Goal: Information Seeking & Learning: Learn about a topic

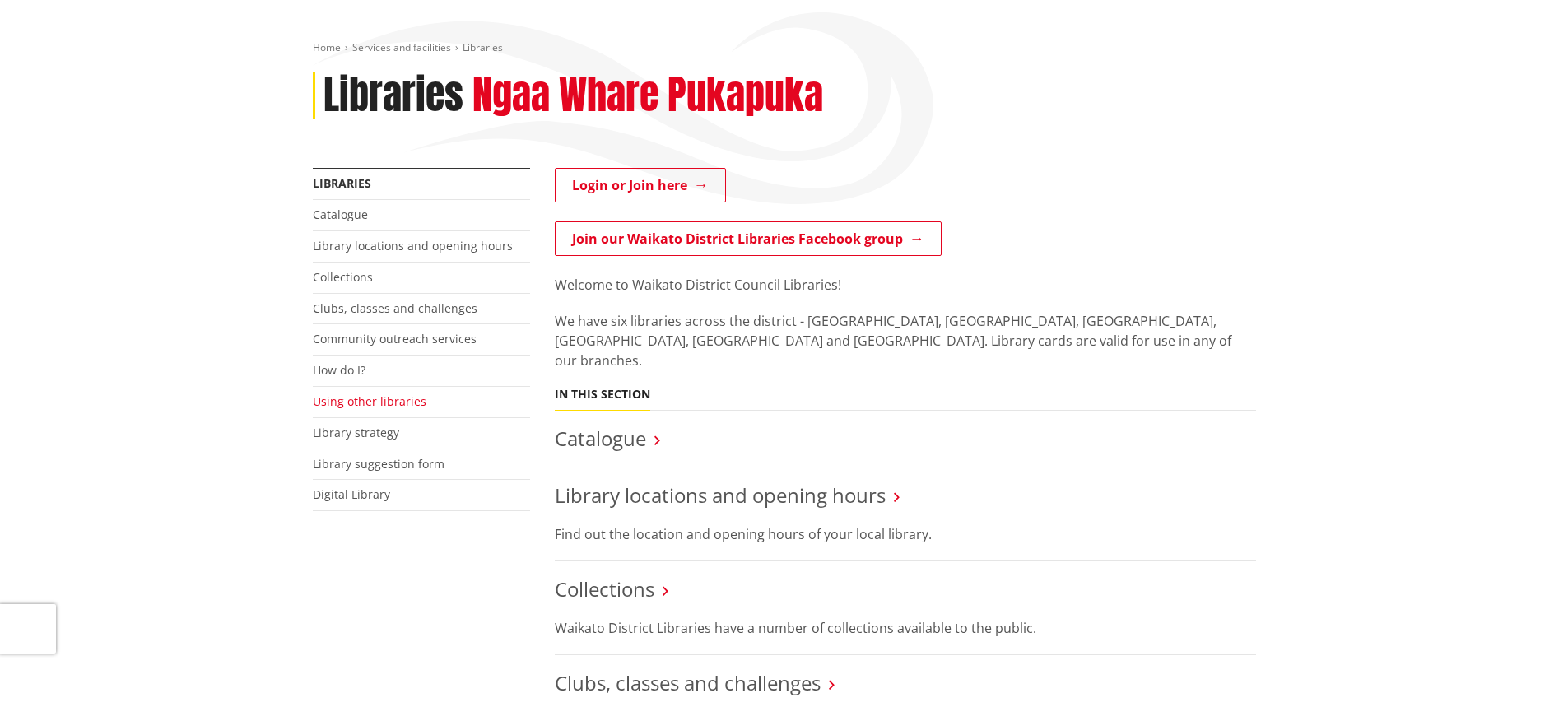
scroll to position [165, 0]
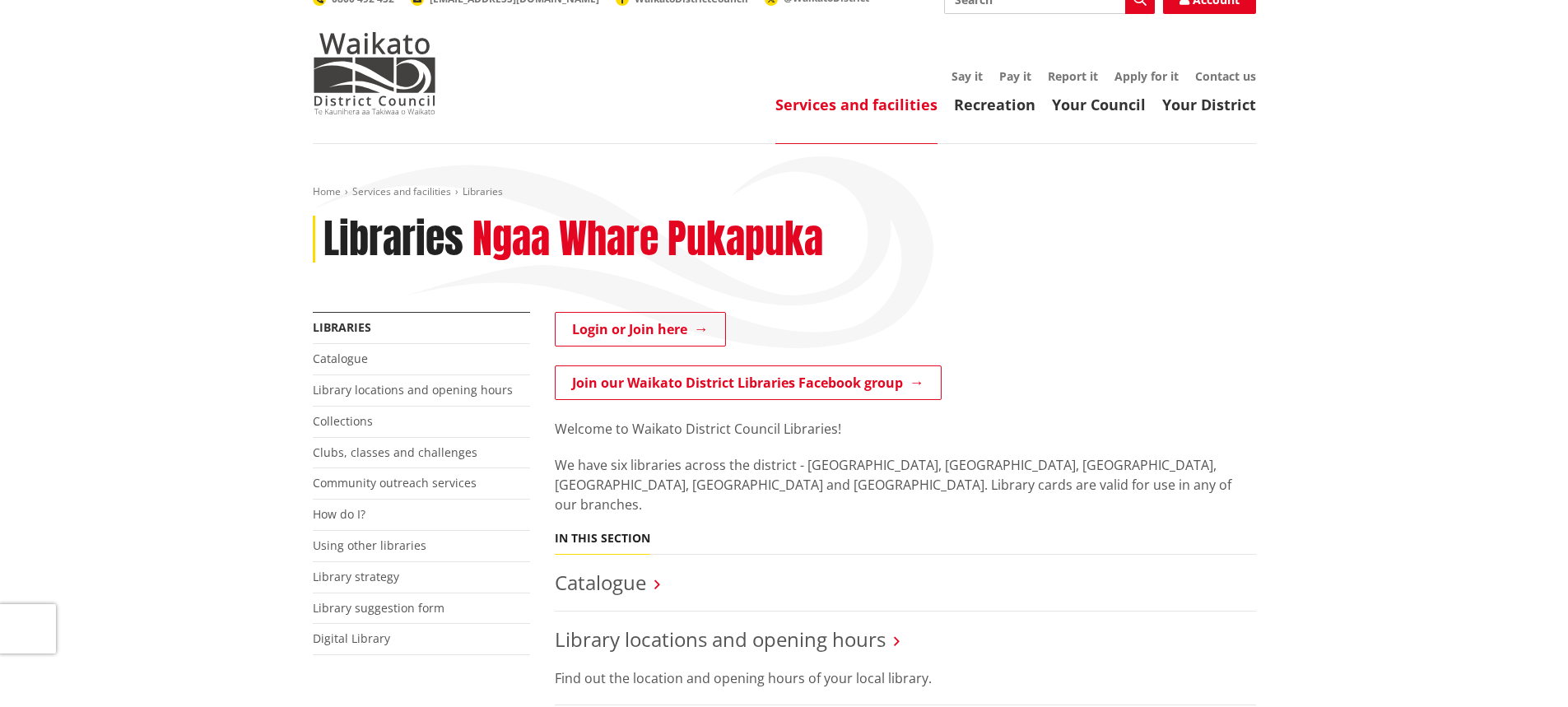
scroll to position [0, 0]
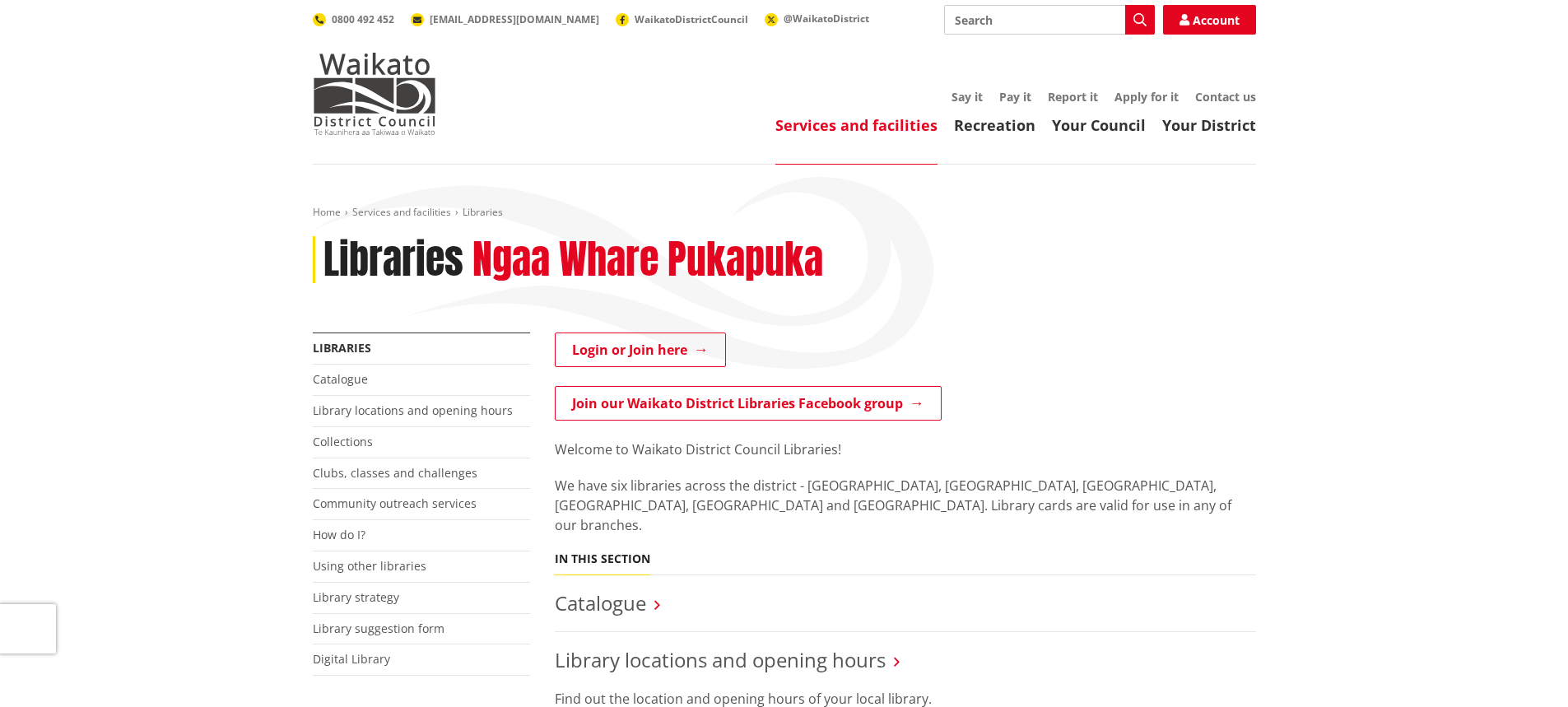
click at [804, 330] on div "Home Services and facilities Libraries Libraries Ngaa Whare Pukapuka" at bounding box center [784, 269] width 969 height 127
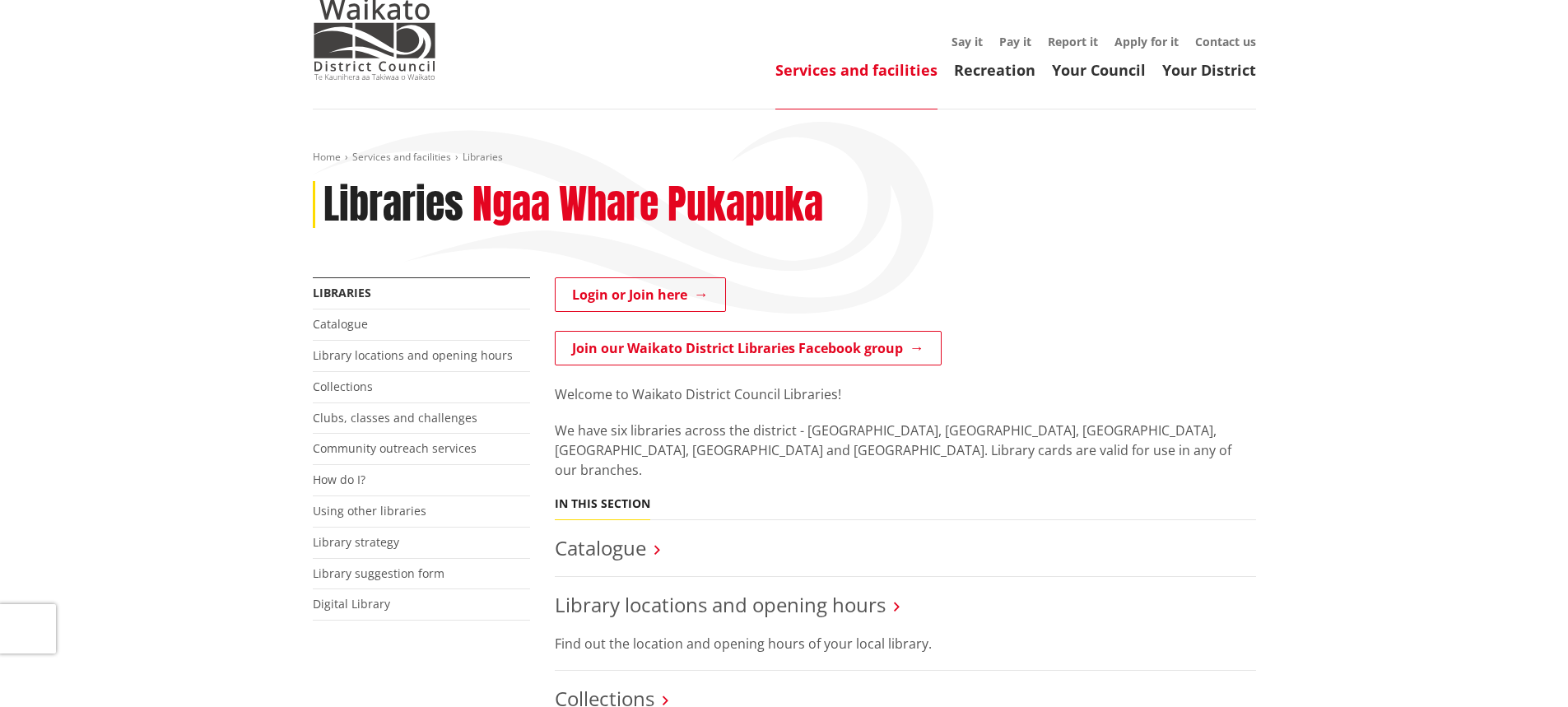
scroll to position [82, 0]
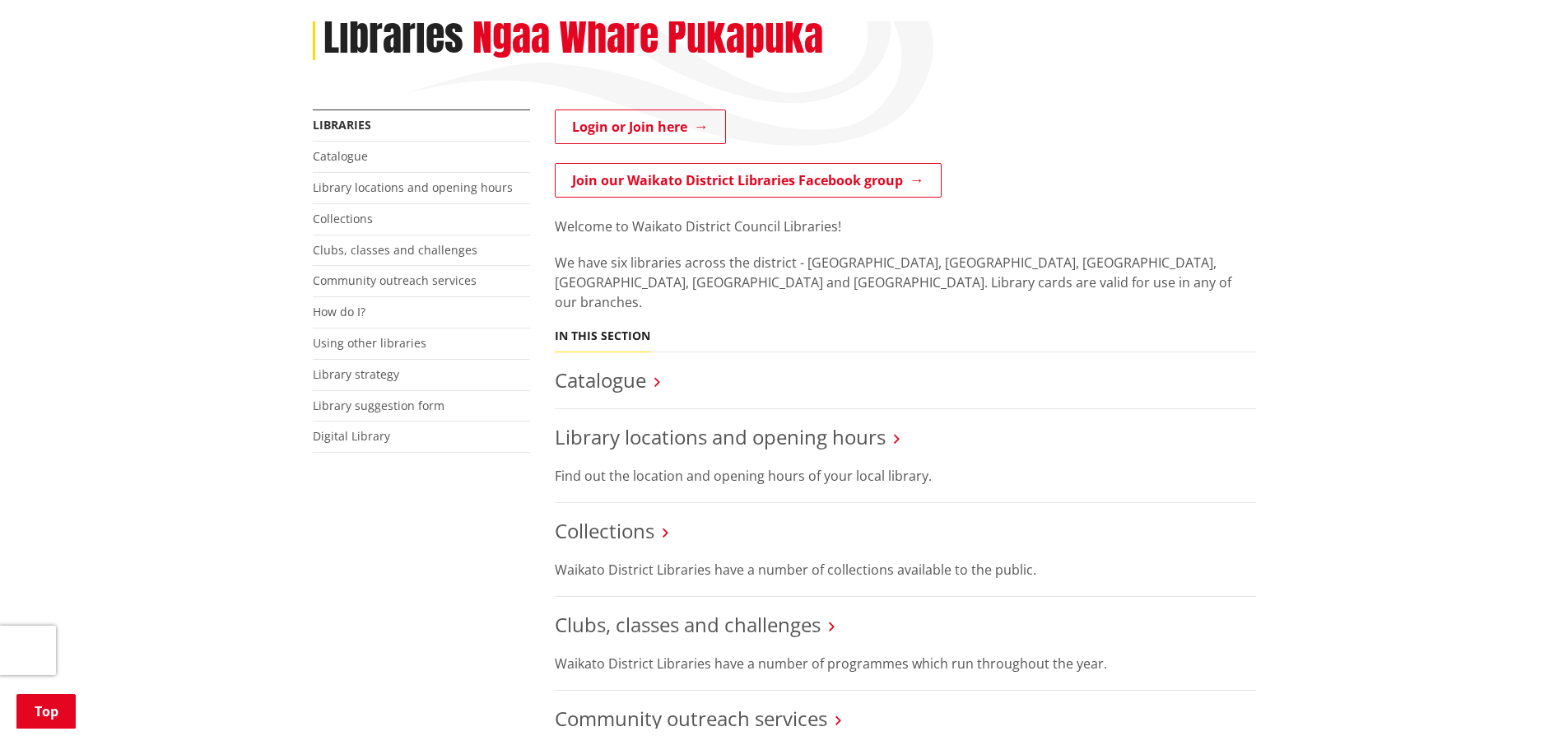
scroll to position [247, 0]
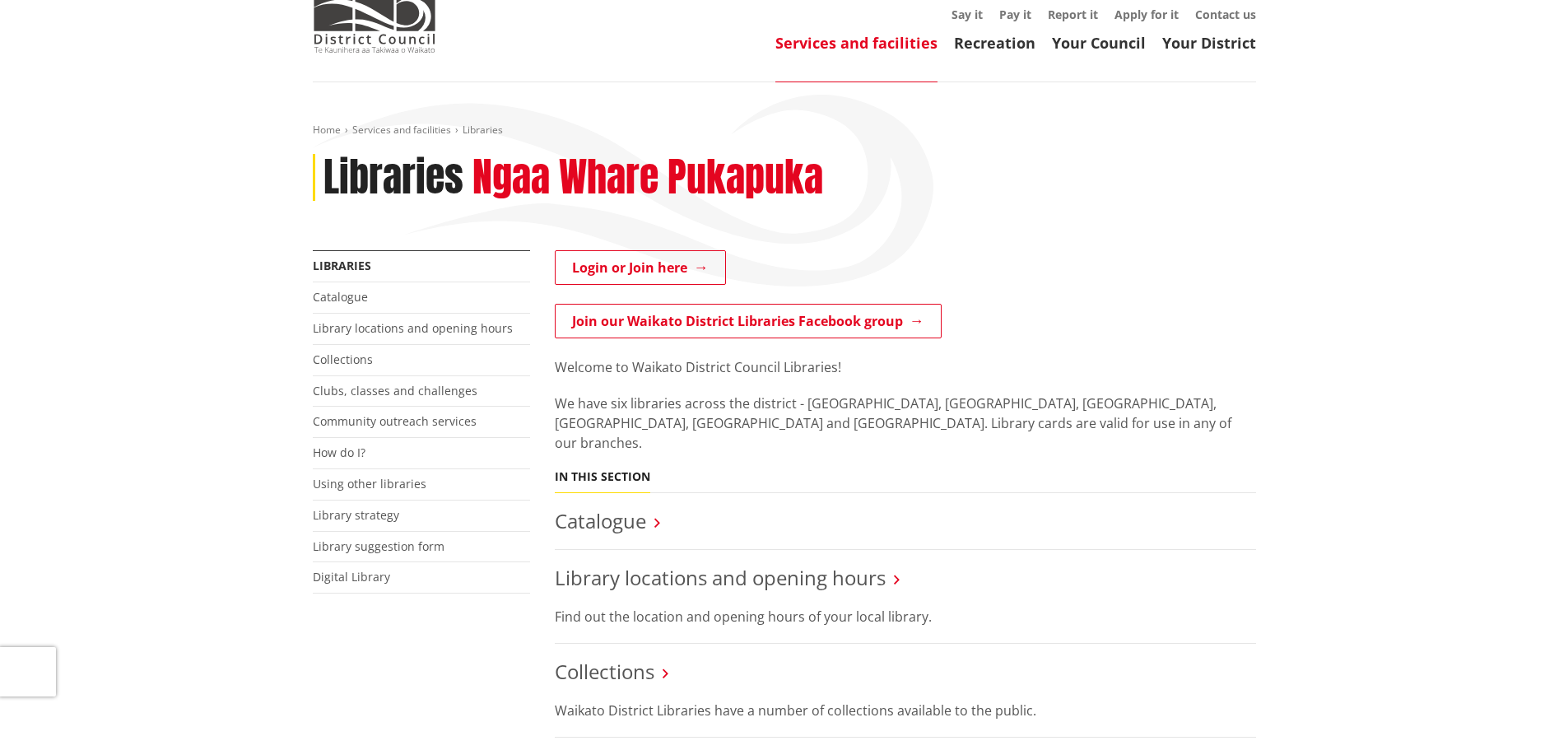
scroll to position [165, 0]
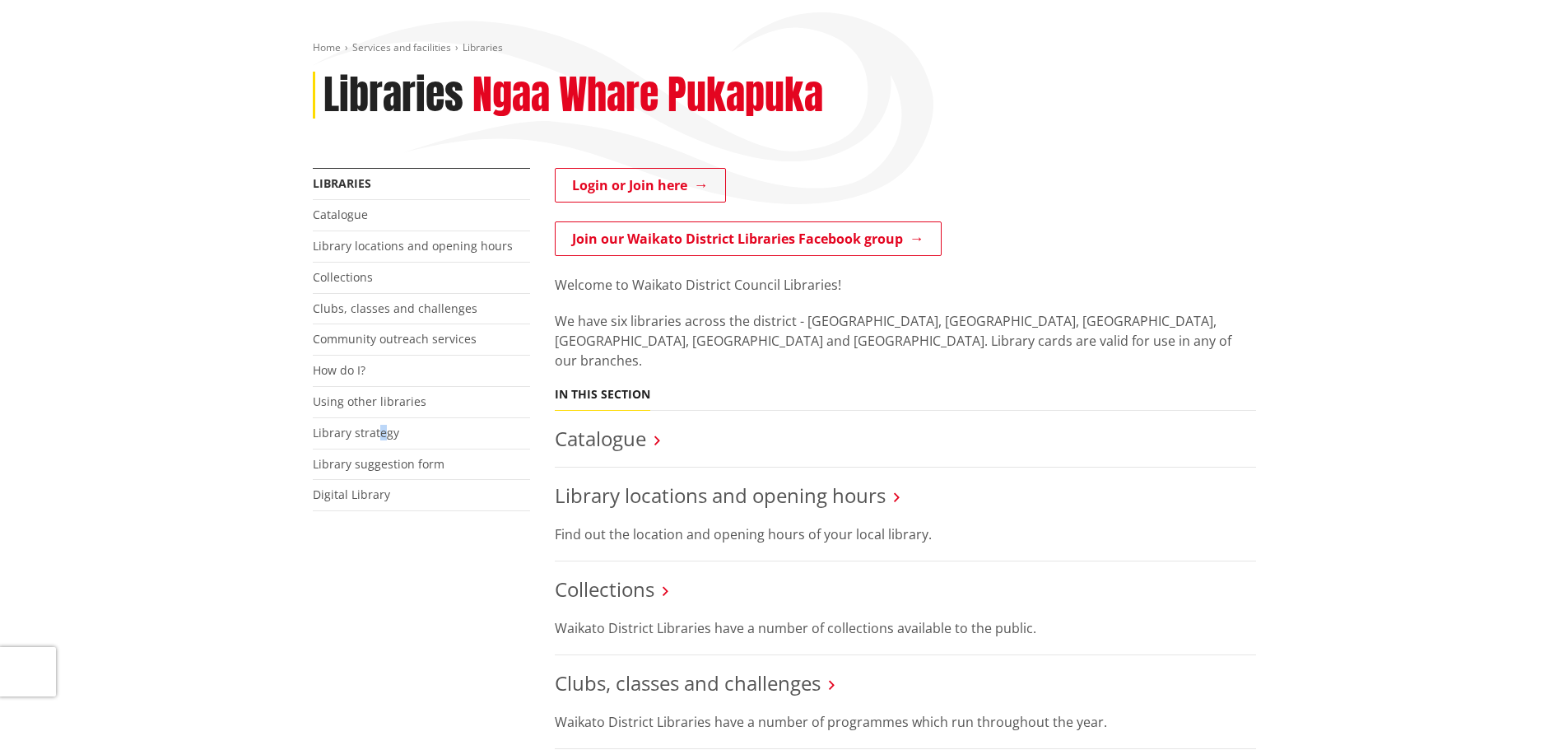
click at [387, 447] on li "Library strategy" at bounding box center [421, 433] width 218 height 31
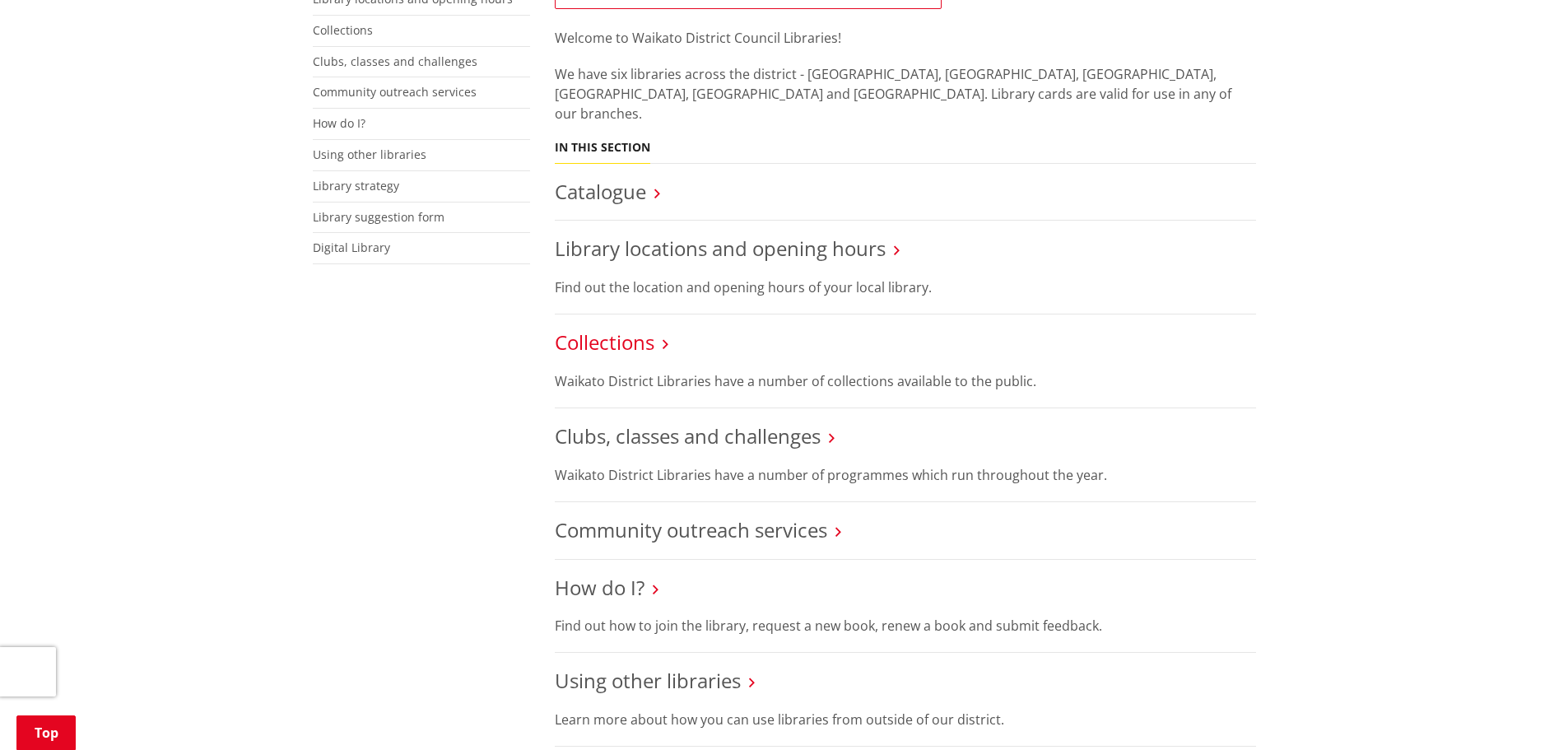
scroll to position [494, 0]
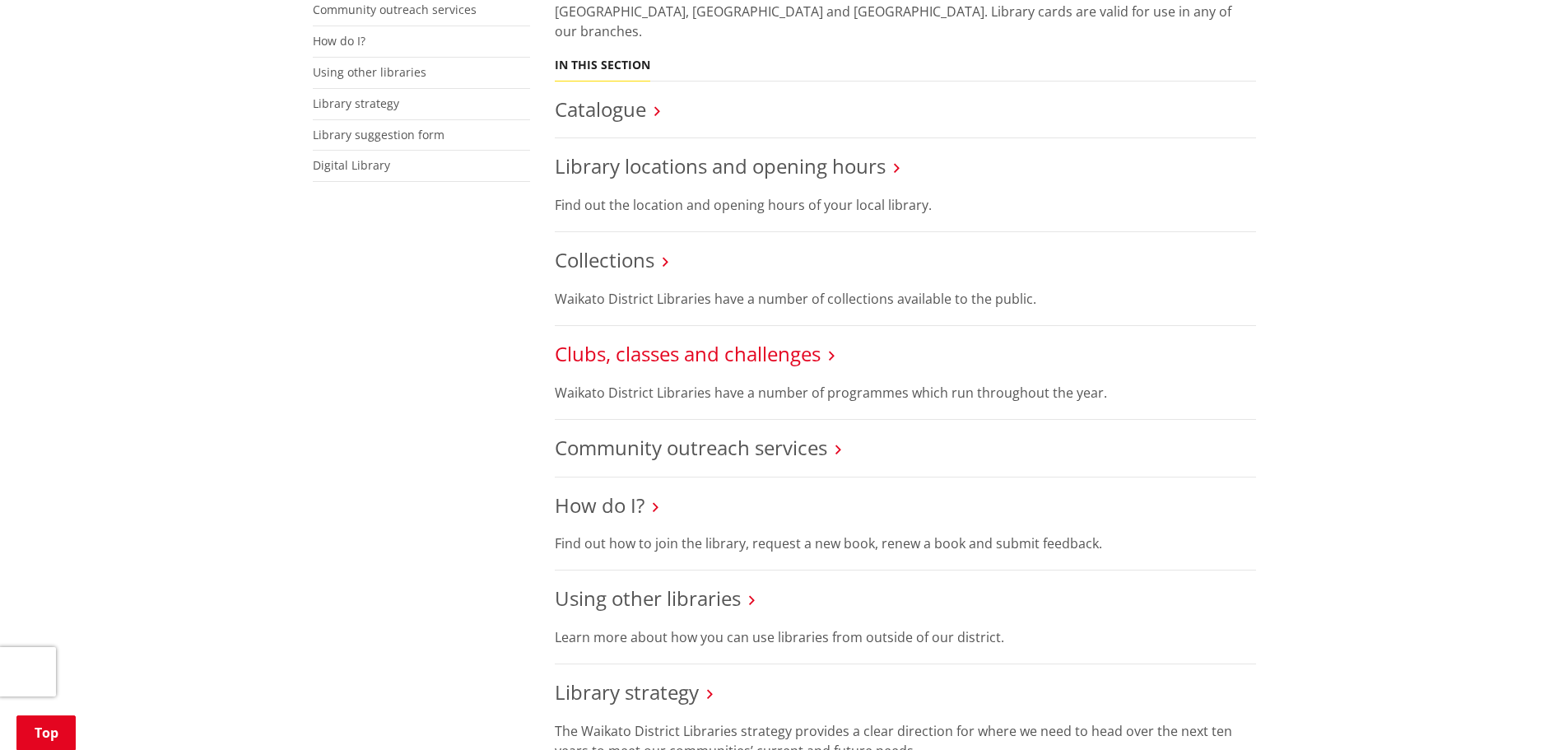
click at [647, 340] on link "Clubs, classes and challenges" at bounding box center [688, 353] width 266 height 27
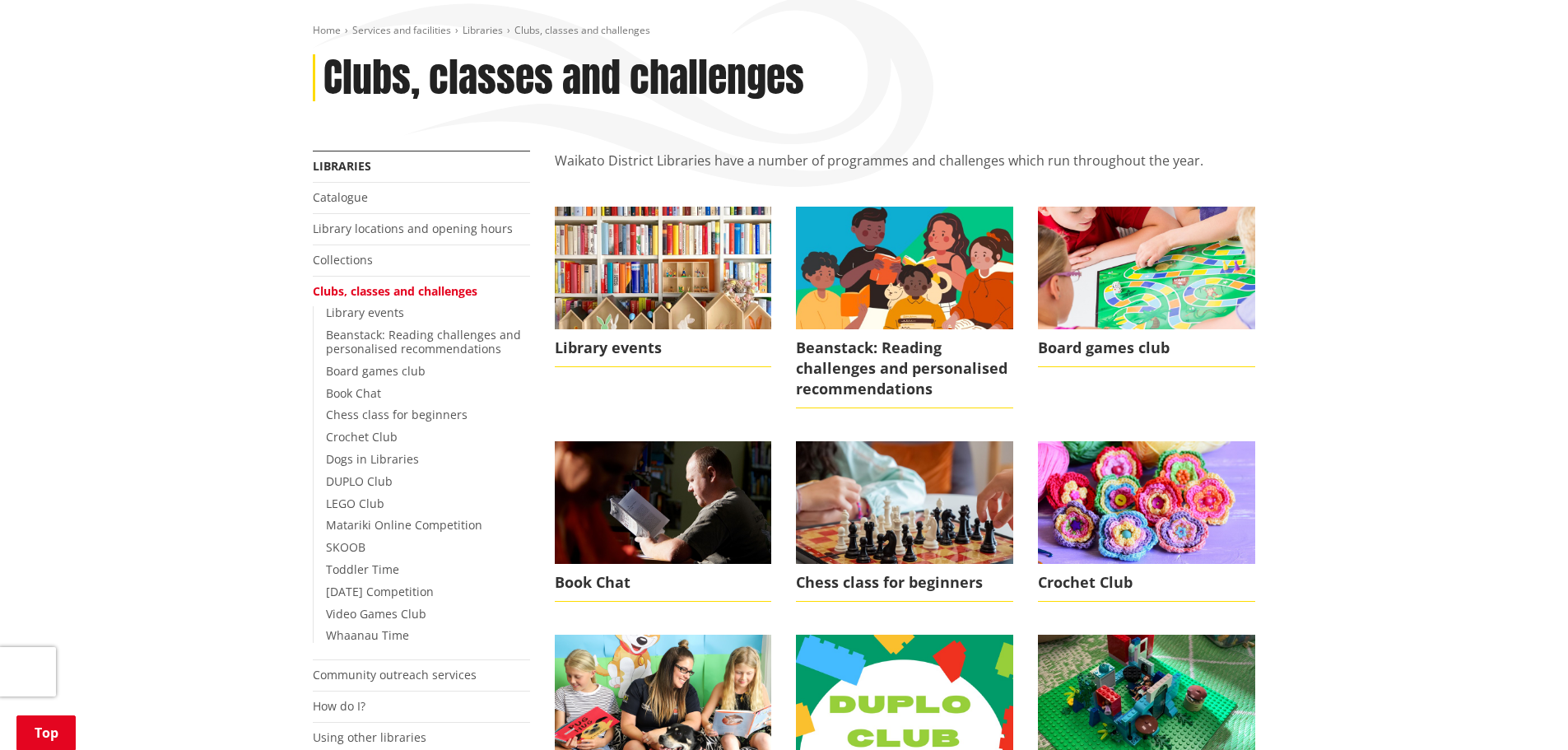
scroll to position [165, 0]
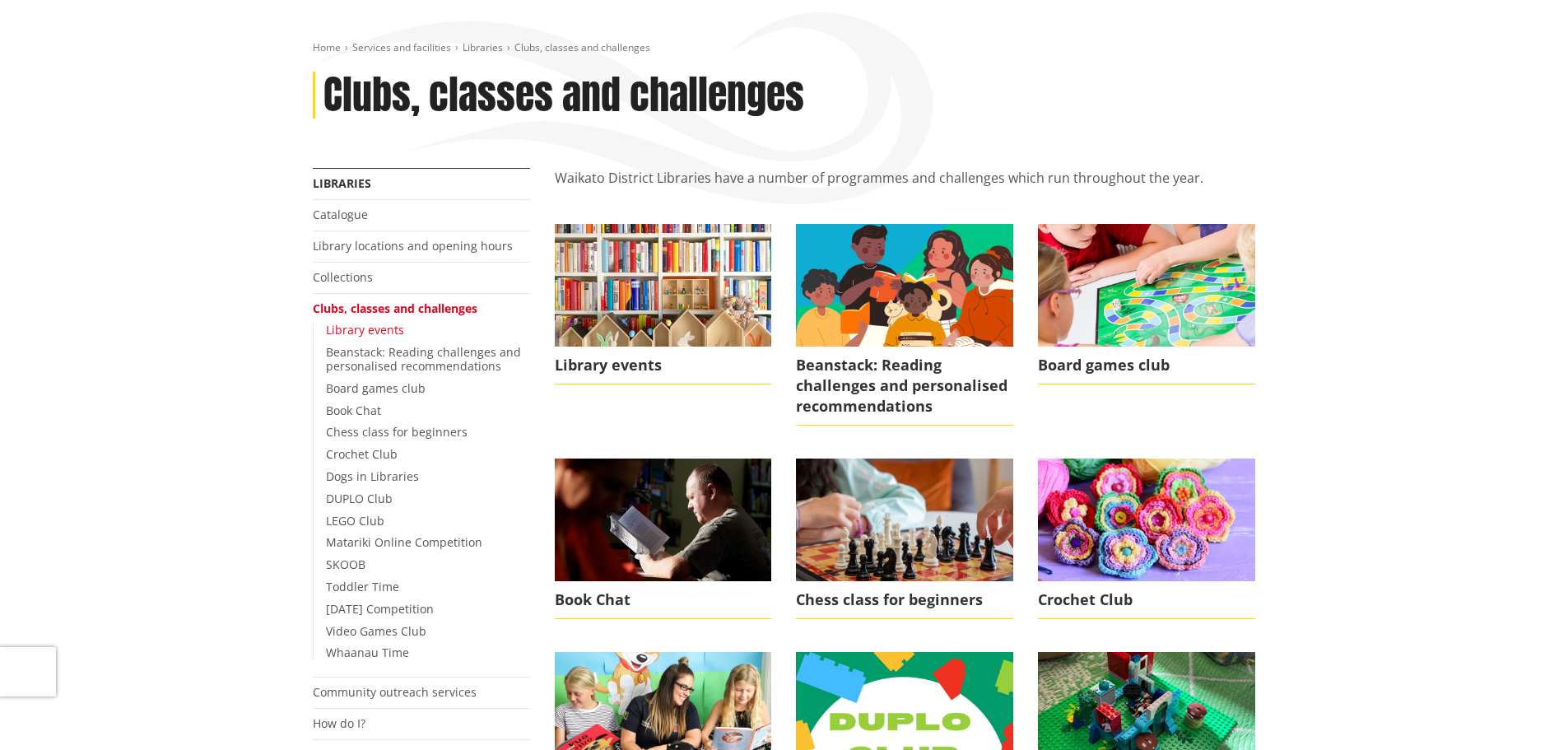
click at [368, 330] on link "Library events" at bounding box center [365, 330] width 78 height 16
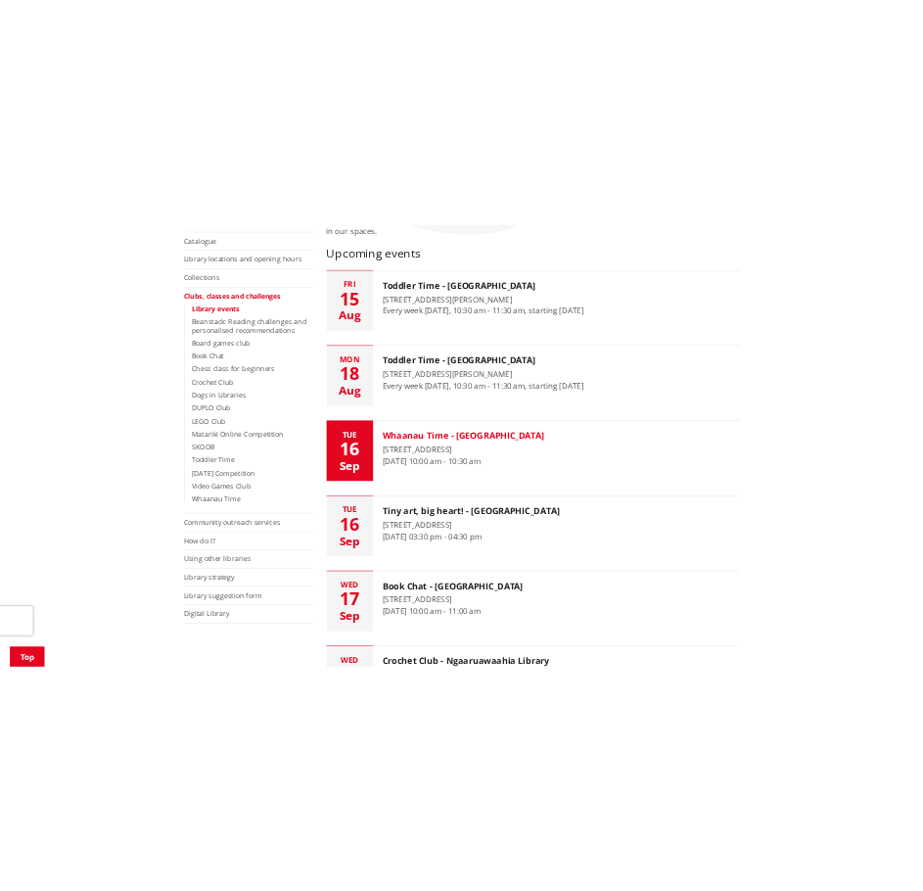
scroll to position [588, 0]
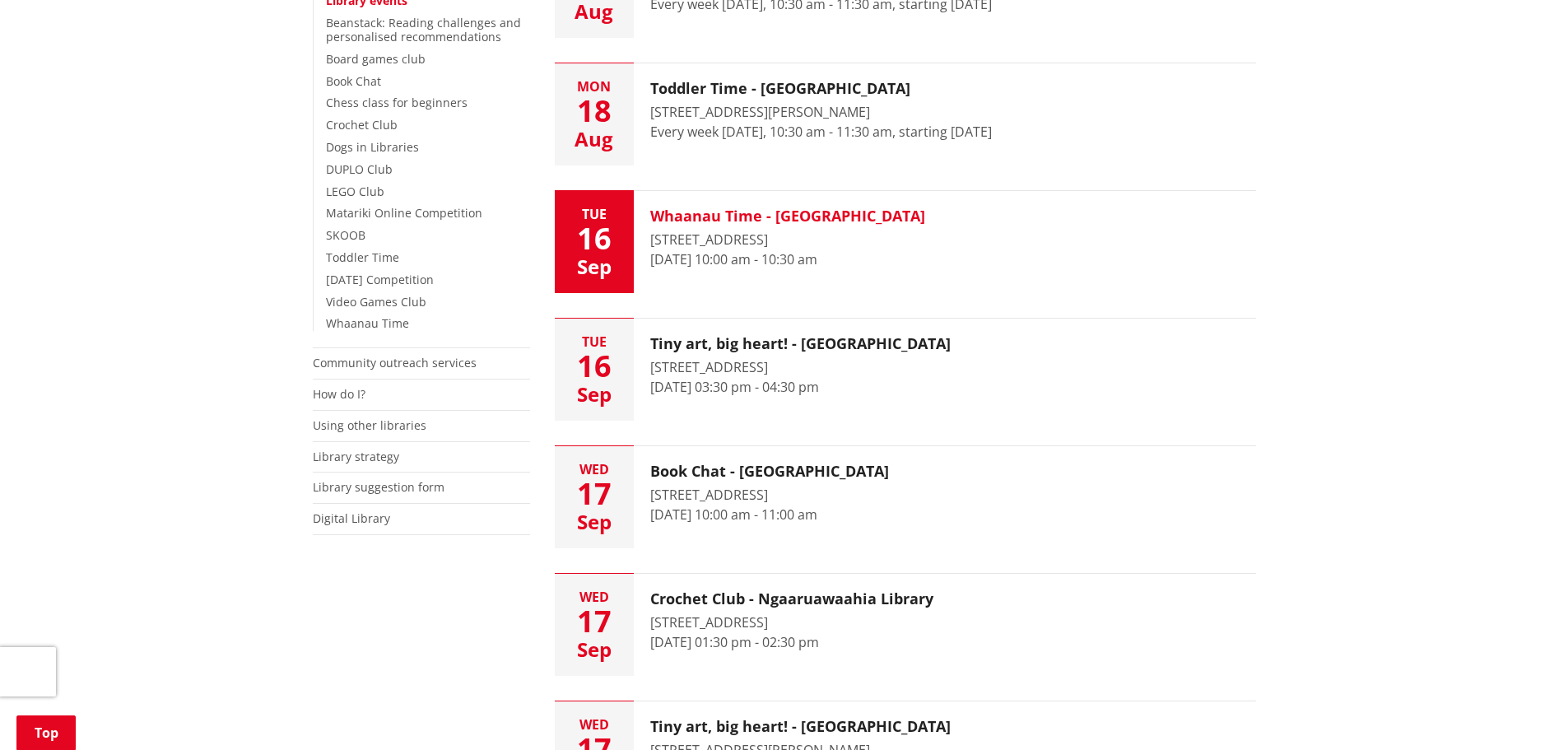
drag, startPoint x: 943, startPoint y: 214, endPoint x: 789, endPoint y: 212, distance: 154.0
click at [789, 212] on button "[DATE] Whaanau Time - [GEOGRAPHIC_DATA] [STREET_ADDRESS][GEOGRAPHIC_DATA][DATE]…" at bounding box center [905, 241] width 701 height 102
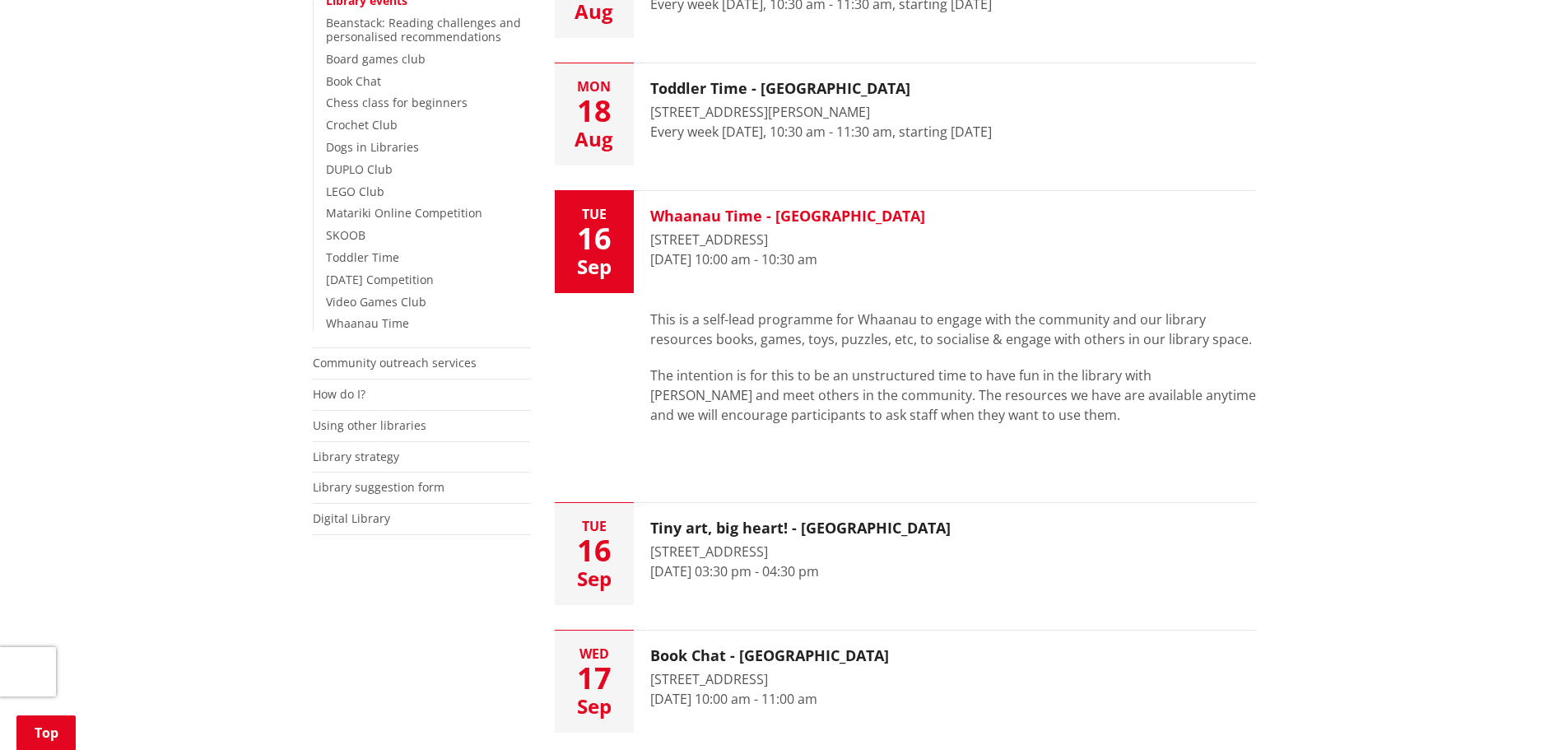
drag, startPoint x: 735, startPoint y: 236, endPoint x: 810, endPoint y: 242, distance: 75.2
click at [799, 245] on div "[STREET_ADDRESS]" at bounding box center [788, 240] width 275 height 20
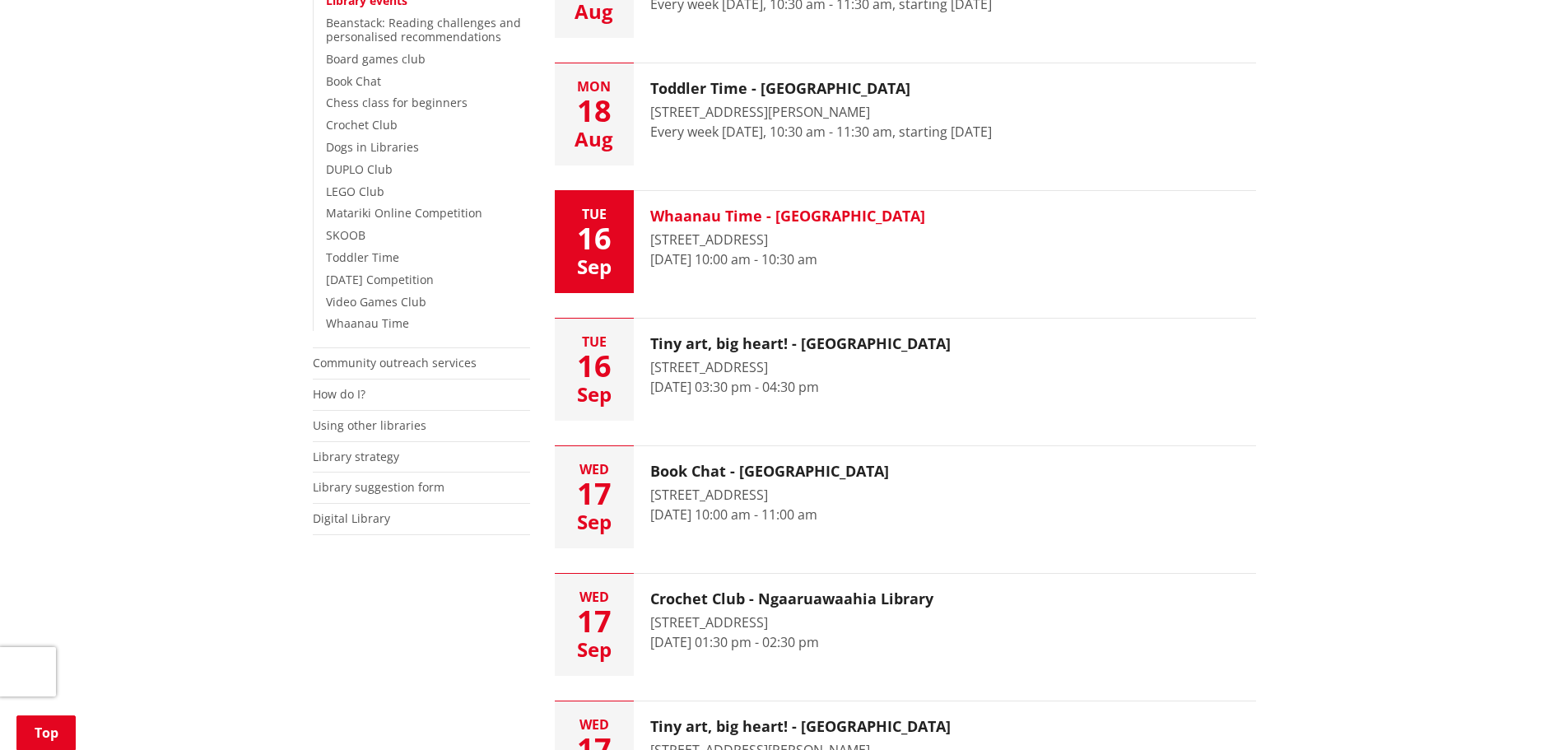
drag, startPoint x: 813, startPoint y: 240, endPoint x: 776, endPoint y: 238, distance: 37.1
click at [776, 238] on div "[STREET_ADDRESS]" at bounding box center [788, 240] width 275 height 20
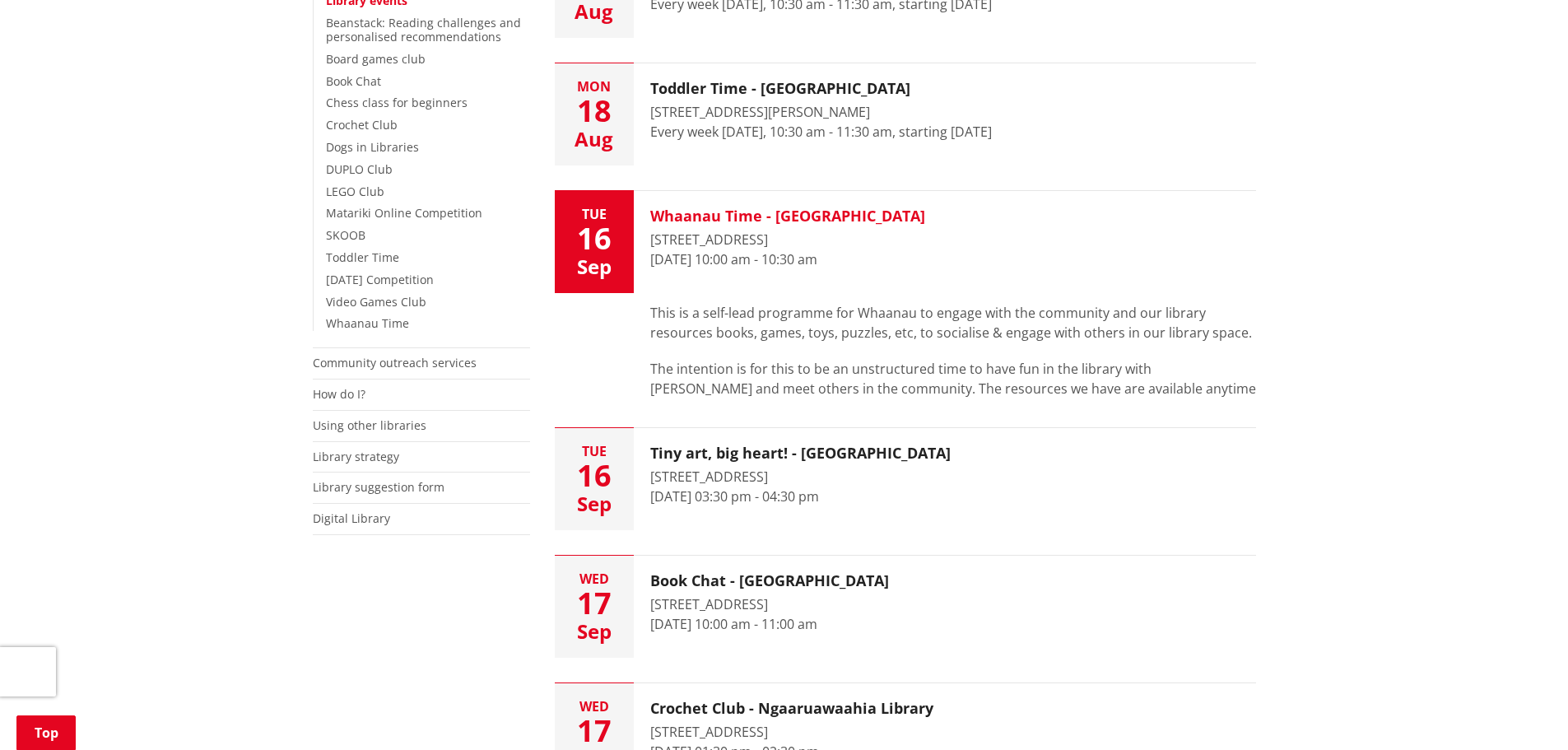
click at [777, 235] on div "[STREET_ADDRESS]" at bounding box center [788, 240] width 275 height 20
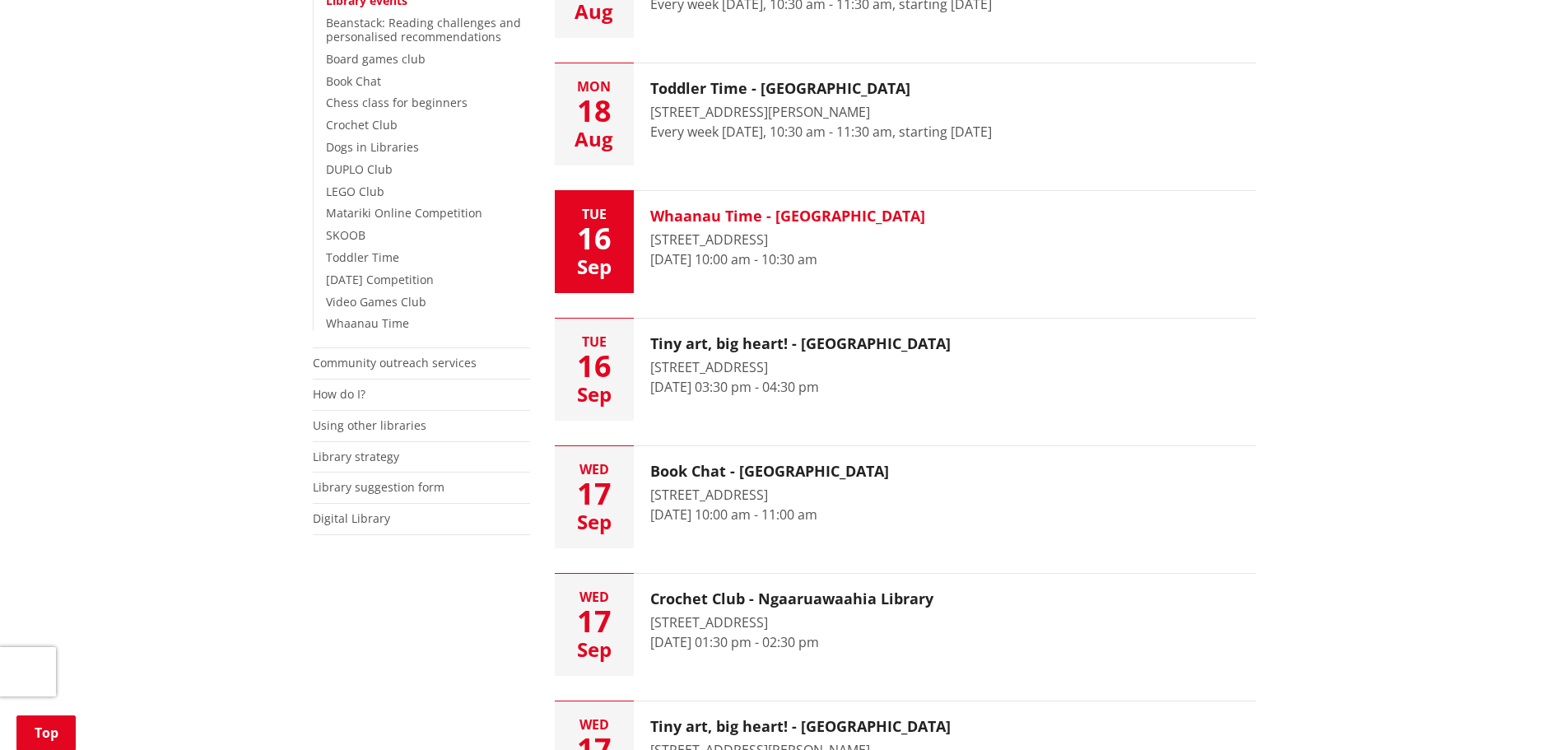
click at [791, 232] on div "[STREET_ADDRESS]" at bounding box center [788, 240] width 275 height 20
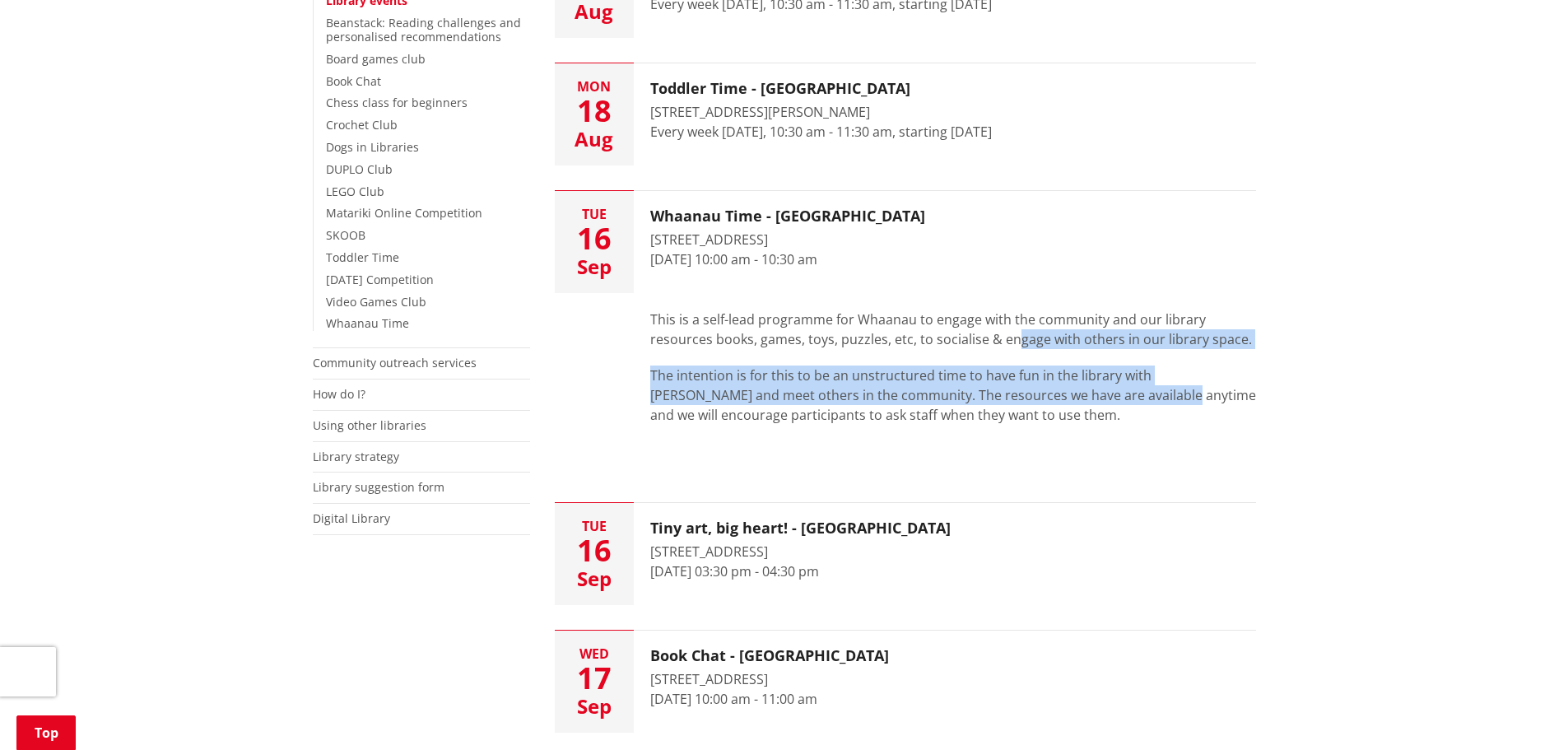
drag, startPoint x: 1012, startPoint y: 336, endPoint x: 1099, endPoint y: 404, distance: 110.4
click at [1099, 404] on div "This is a self-lead programme for Whaanau to engage with the community and our …" at bounding box center [953, 385] width 606 height 151
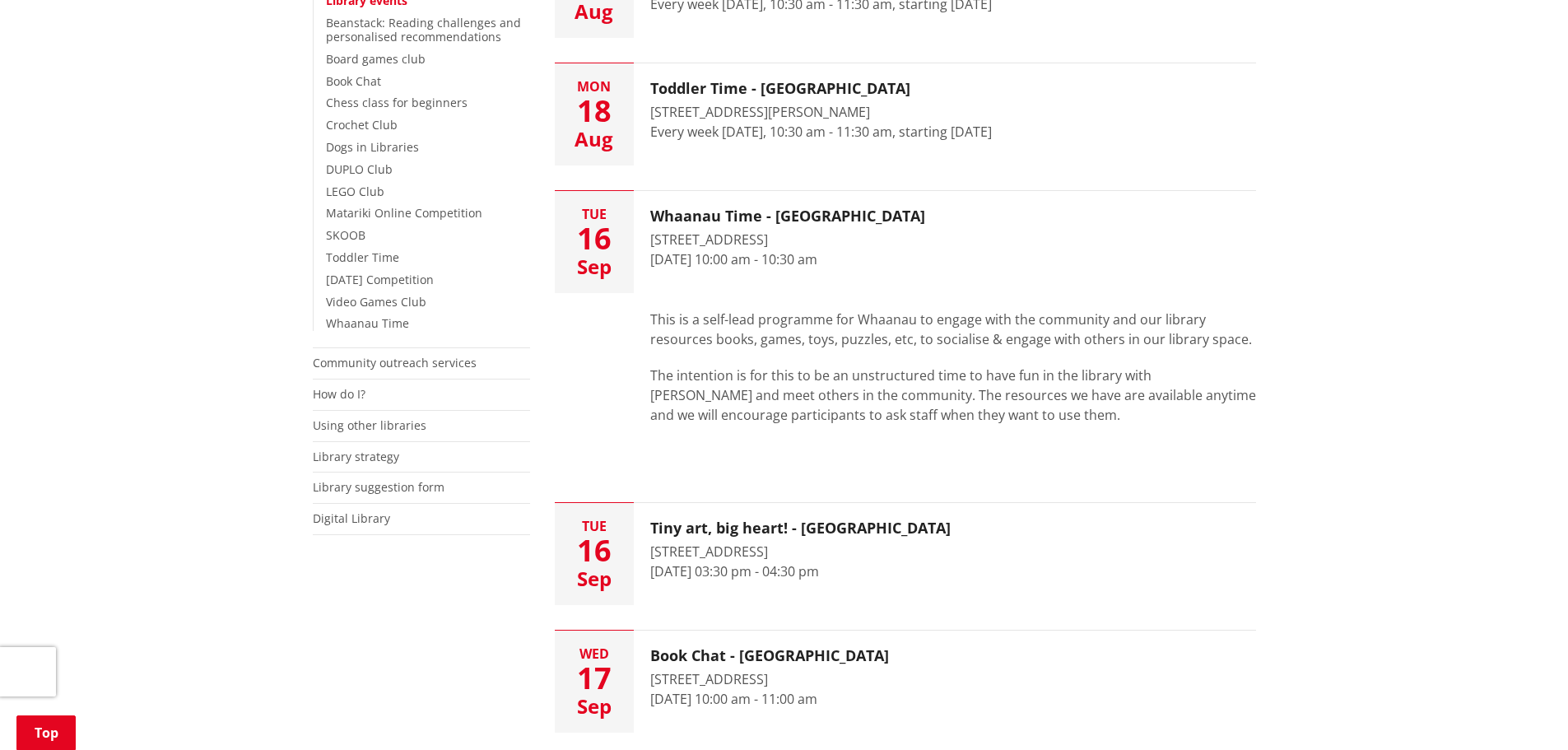
click at [1063, 432] on div "This is a self-lead programme for Whaanau to engage with the community and our …" at bounding box center [953, 385] width 606 height 151
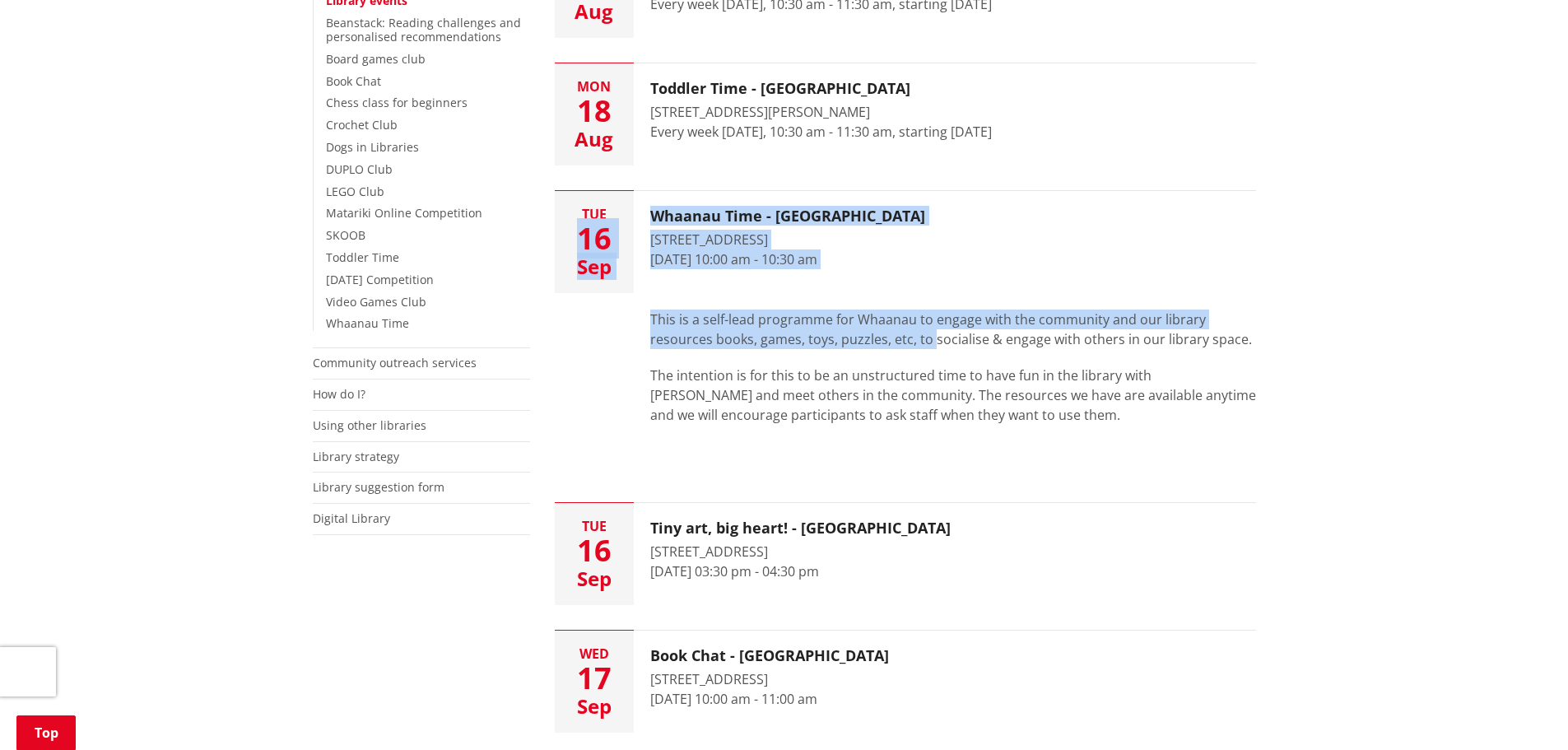
drag, startPoint x: 643, startPoint y: 191, endPoint x: 930, endPoint y: 330, distance: 318.9
copy li "[DATE] Whaanau Time - [GEOGRAPHIC_DATA] [STREET_ADDRESS][GEOGRAPHIC_DATA][DATE]…"
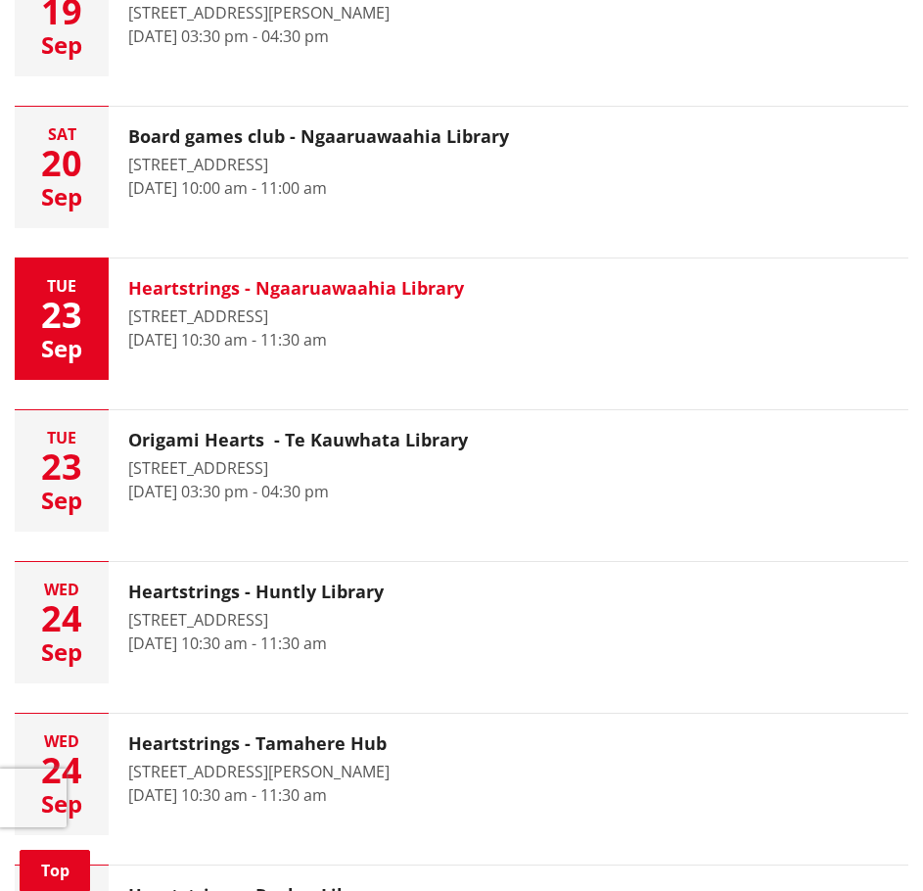
scroll to position [1763, 0]
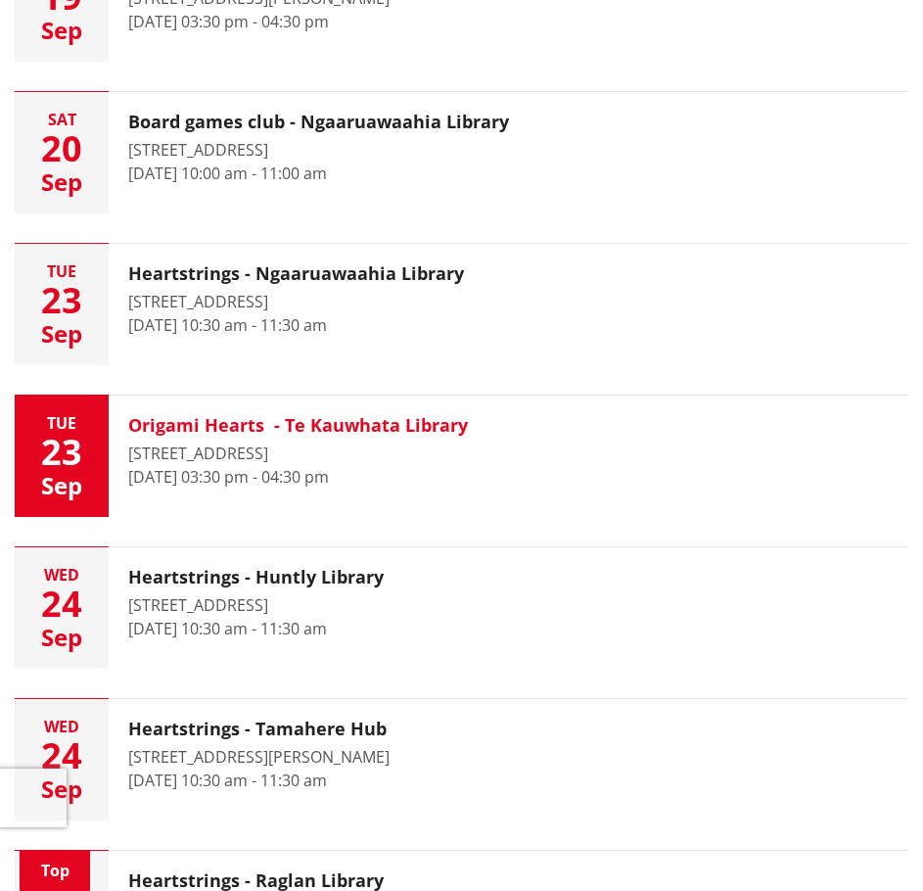
click at [134, 422] on h3 "Origami Hearts - Te Kauwhata Library" at bounding box center [298, 426] width 340 height 22
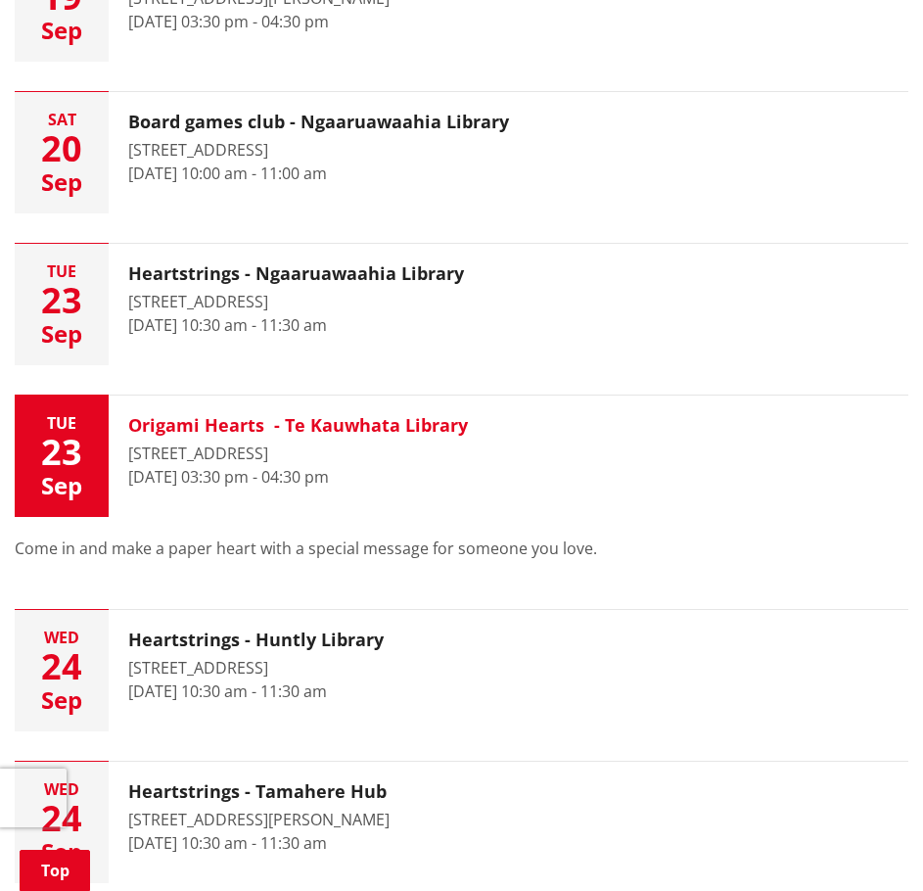
drag, startPoint x: 500, startPoint y: 425, endPoint x: 237, endPoint y: 429, distance: 263.4
click at [239, 430] on button "[DATE] Origami Hearts - [GEOGRAPHIC_DATA] [STREET_ADDRESS][GEOGRAPHIC_DATA][DAT…" at bounding box center [462, 456] width 894 height 121
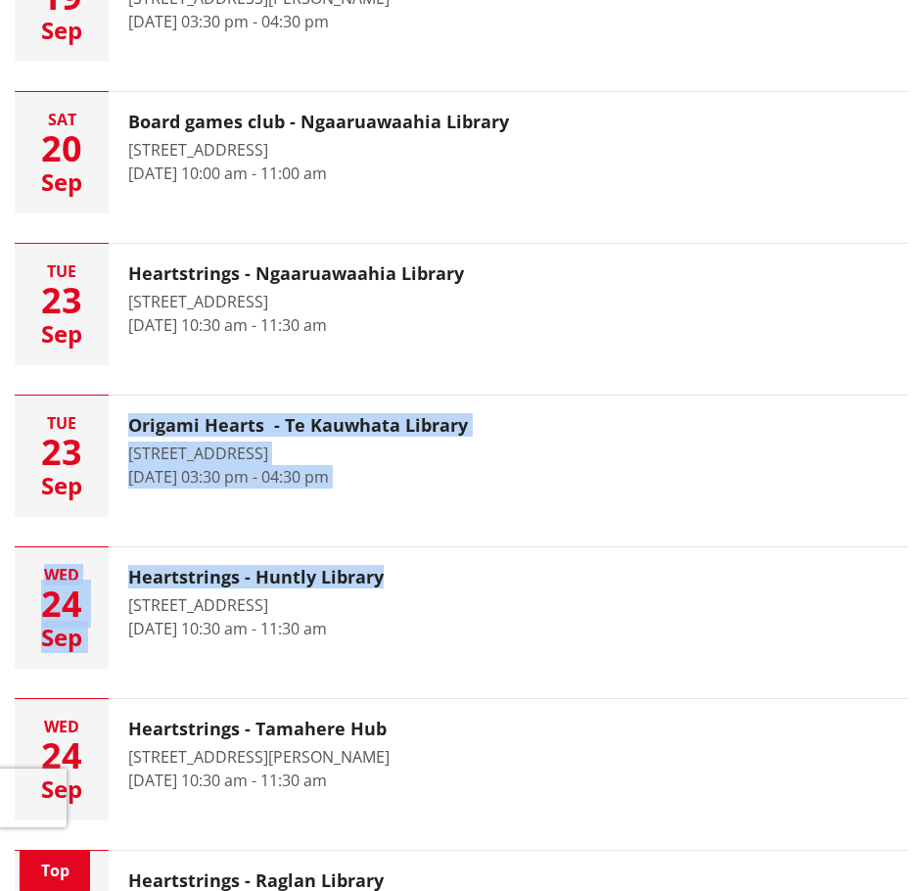
drag, startPoint x: 115, startPoint y: 383, endPoint x: 503, endPoint y: 542, distance: 420.2
click at [503, 542] on ul "[DATE] Toddler Time - [GEOGRAPHIC_DATA] [STREET_ADDRESS][PERSON_NAME] Every wee…" at bounding box center [462, 270] width 894 height 3225
copy ul "Origami Hearts - [GEOGRAPHIC_DATA] [STREET_ADDRESS][GEOGRAPHIC_DATA][DATE] 03:3…"
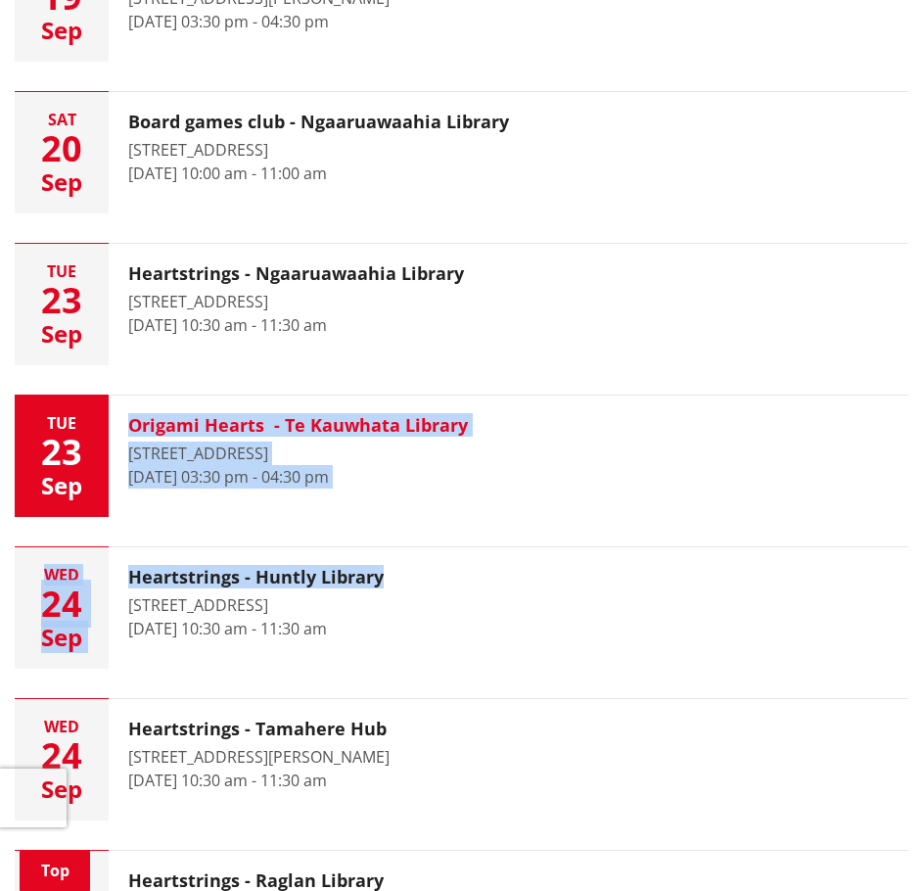
click at [397, 412] on div "Origami Hearts - [GEOGRAPHIC_DATA] [STREET_ADDRESS][GEOGRAPHIC_DATA][DATE] 03:3…" at bounding box center [298, 456] width 379 height 121
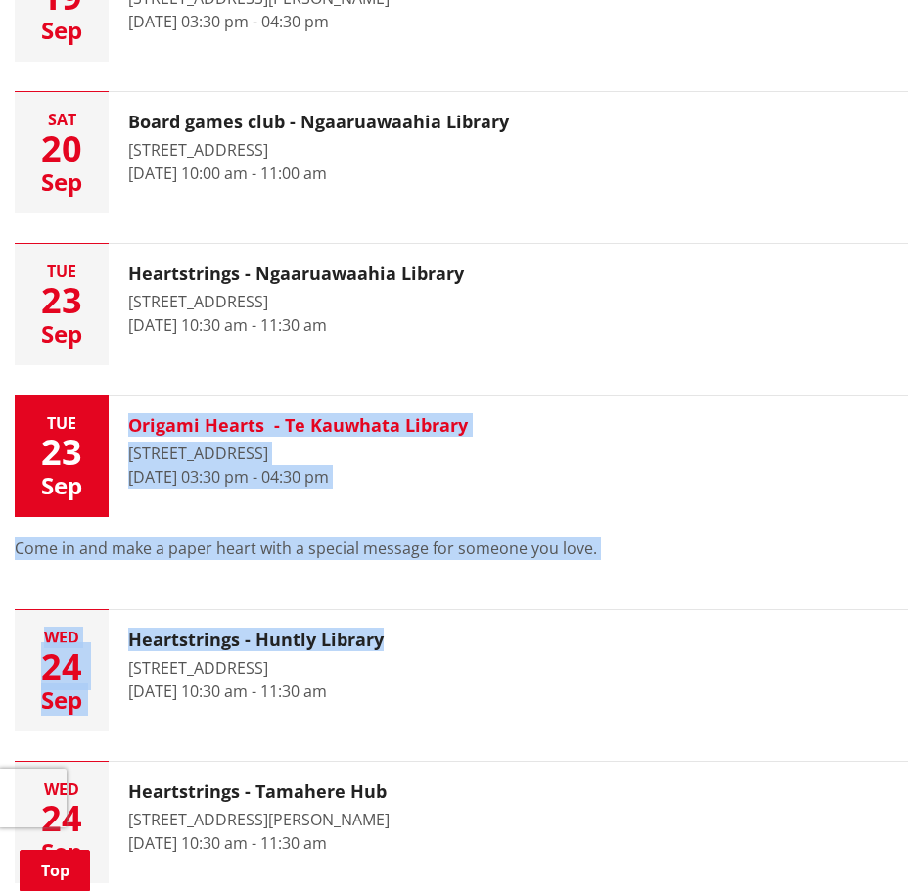
click at [295, 506] on div "Origami Hearts - [GEOGRAPHIC_DATA] [STREET_ADDRESS][GEOGRAPHIC_DATA][DATE] 03:3…" at bounding box center [298, 456] width 379 height 121
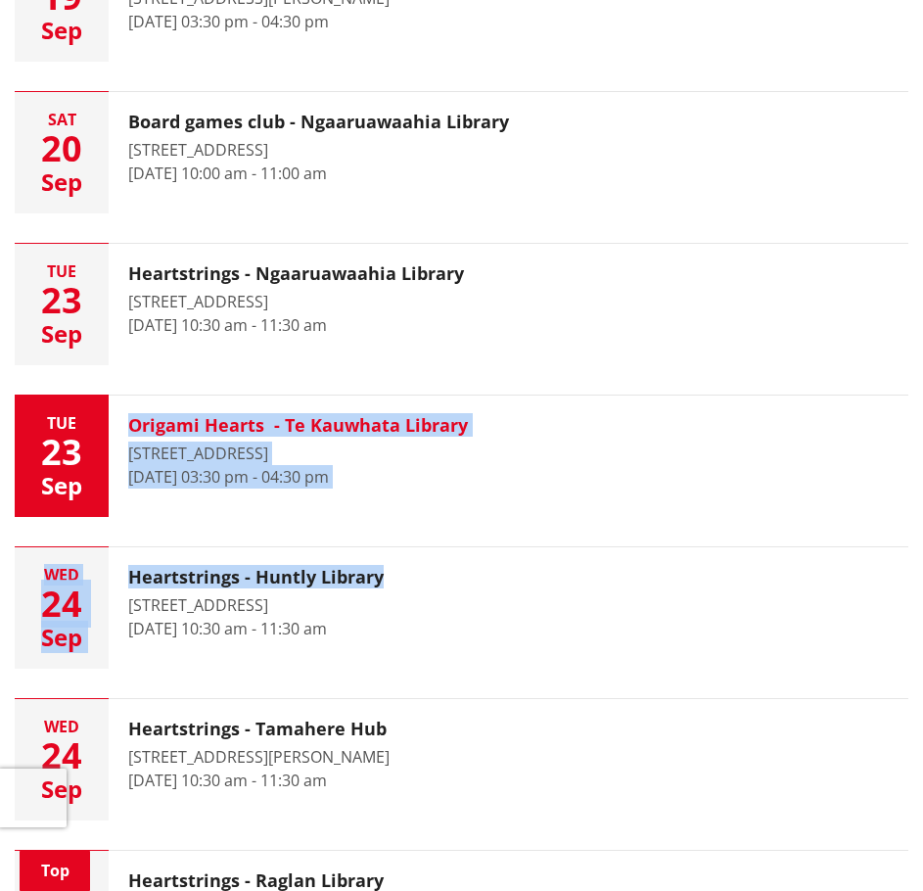
click at [300, 483] on time "[DATE] 03:30 pm - 04:30 pm" at bounding box center [228, 477] width 201 height 22
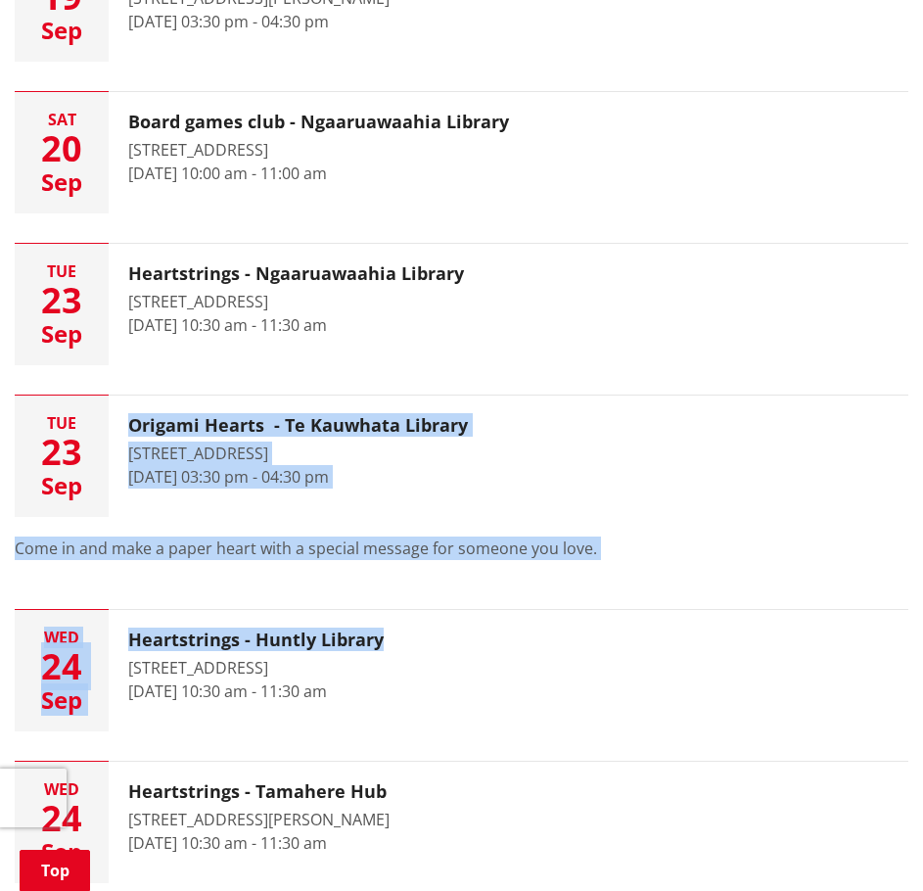
click at [378, 541] on p "Come in and make a paper heart with a special message for someone you love." at bounding box center [462, 549] width 894 height 24
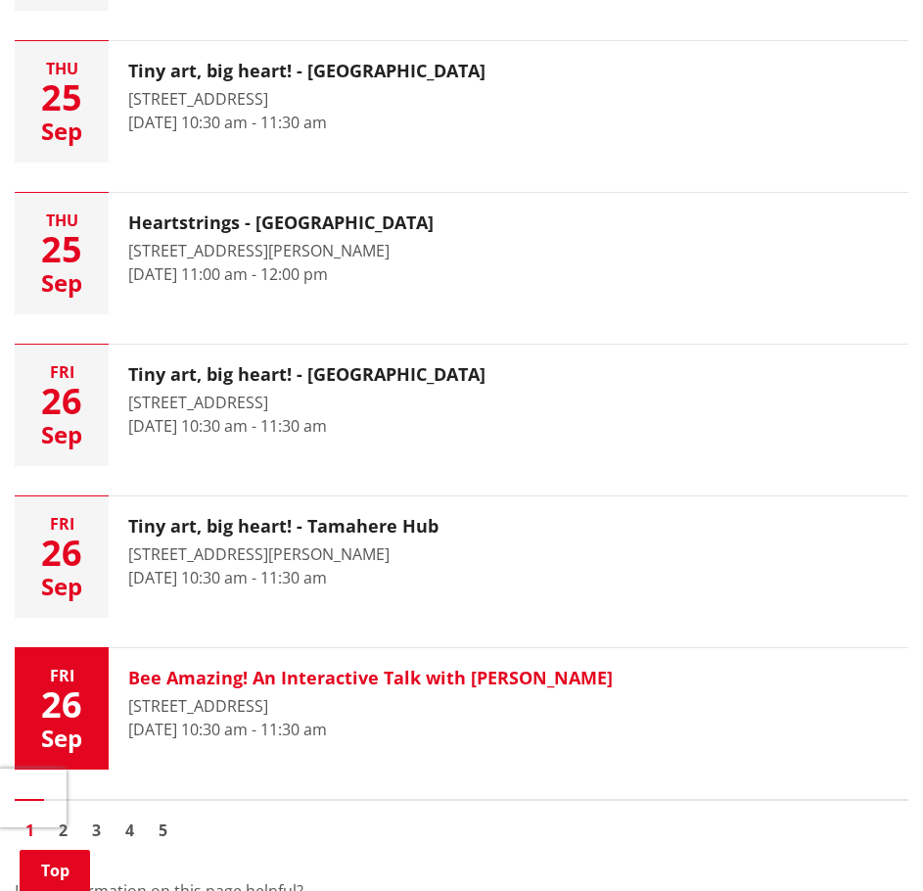
scroll to position [2938, 0]
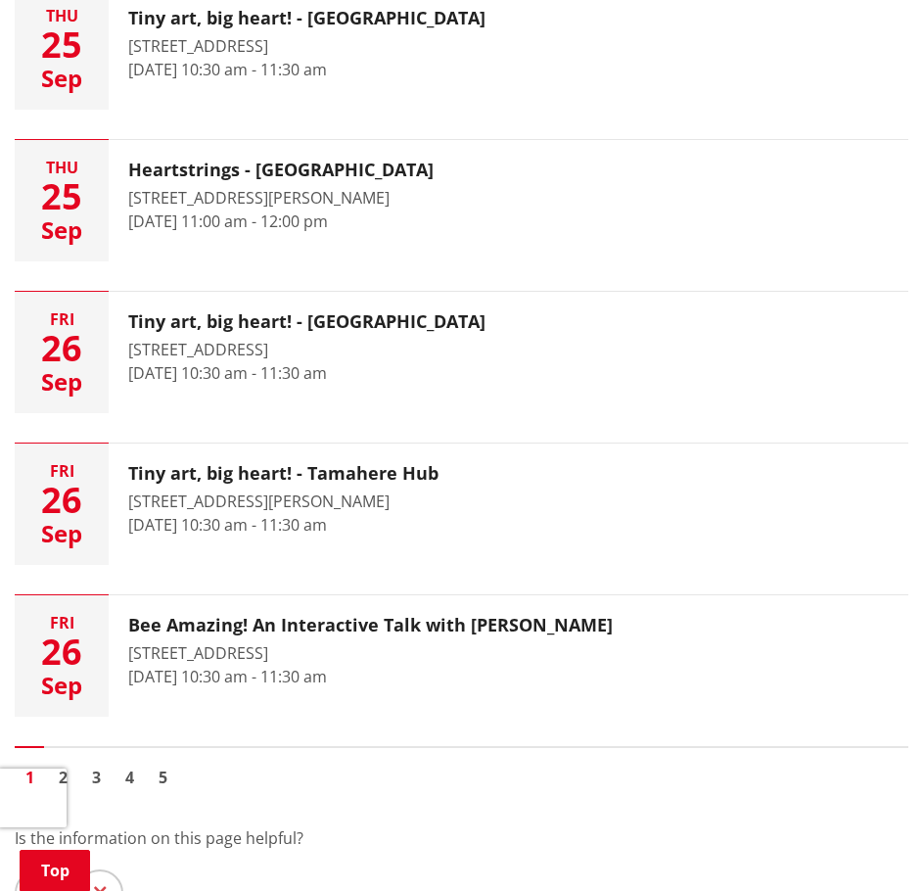
scroll to position [3035, 0]
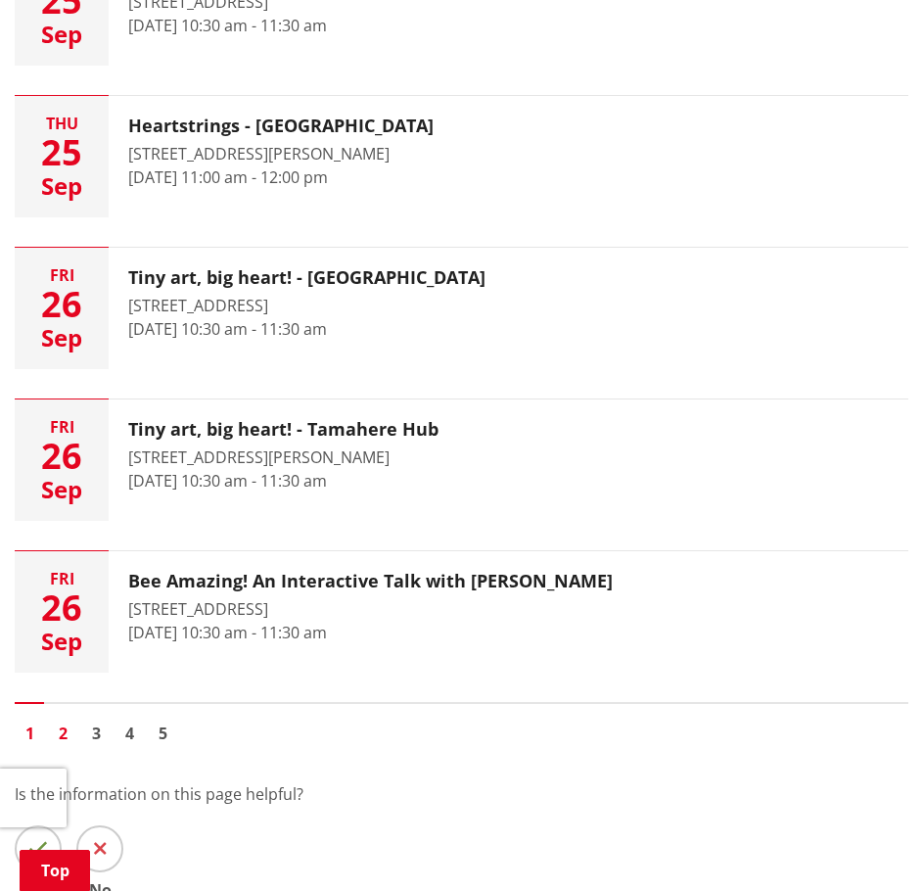
click at [58, 732] on link "2" at bounding box center [62, 733] width 29 height 29
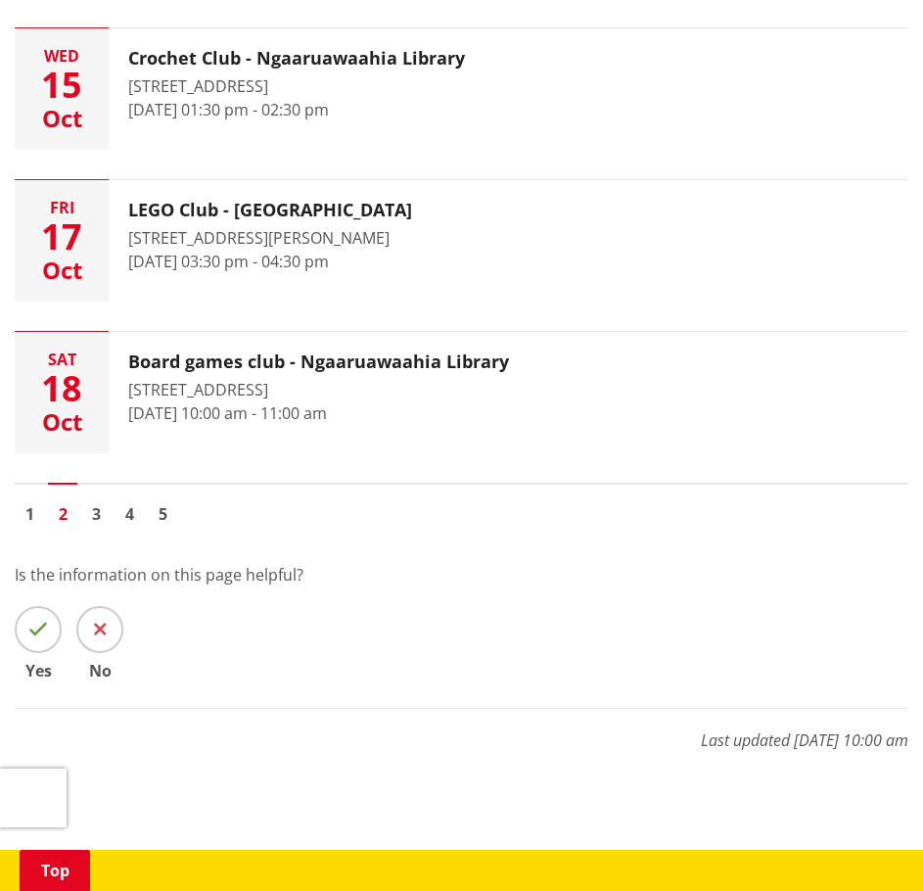
scroll to position [2742, 0]
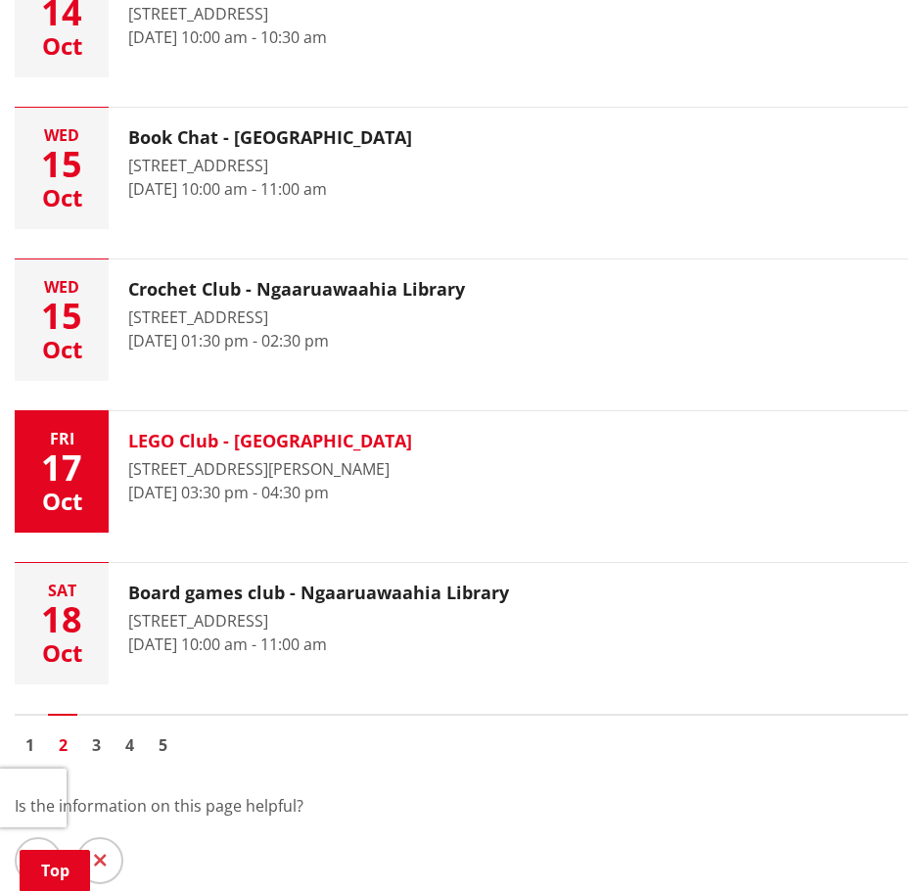
click at [210, 442] on h3 "LEGO Club - Meremere Library" at bounding box center [270, 442] width 284 height 22
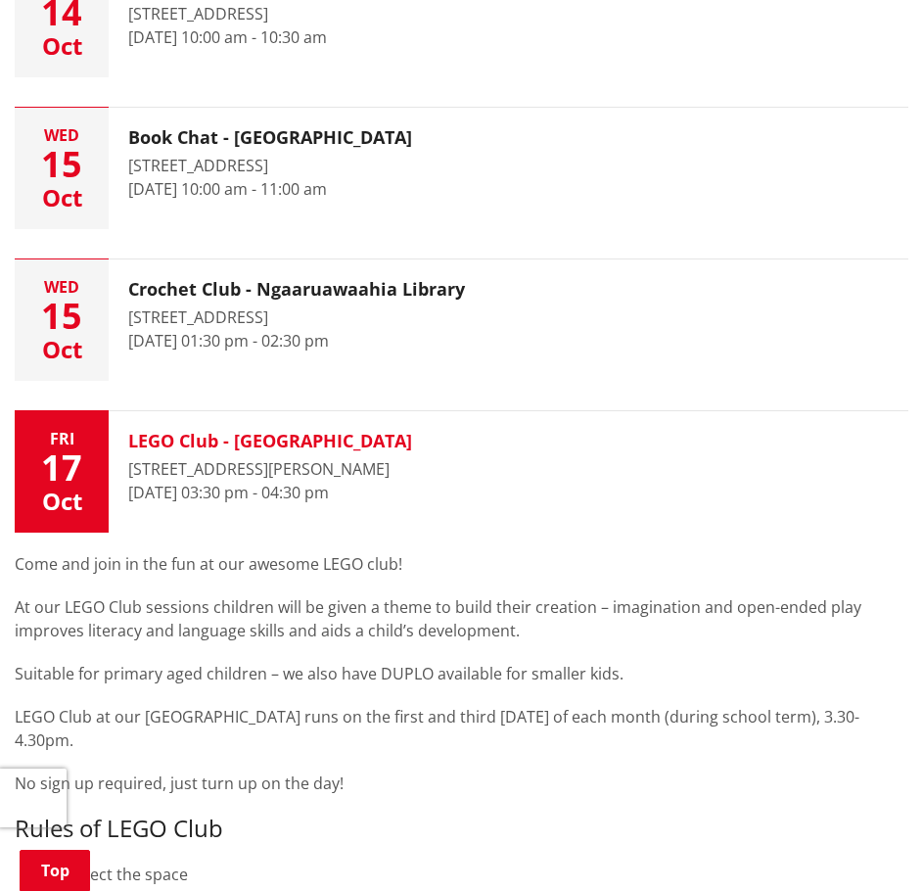
drag, startPoint x: 407, startPoint y: 468, endPoint x: 329, endPoint y: 466, distance: 78.4
click at [337, 471] on div "LEGO Club - Meremere Library 17 Heather Green Avenue, Meremere 17 October 2025,…" at bounding box center [270, 471] width 323 height 121
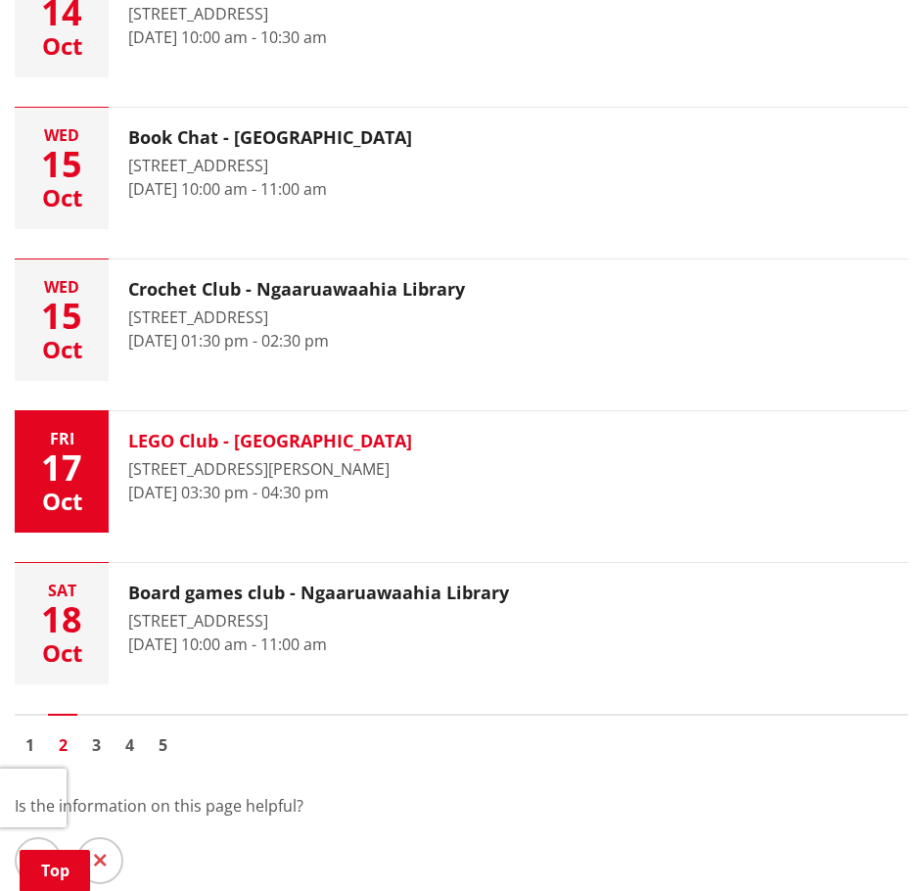
click at [329, 466] on div "17 Heather Green Avenue, Meremere" at bounding box center [270, 469] width 284 height 24
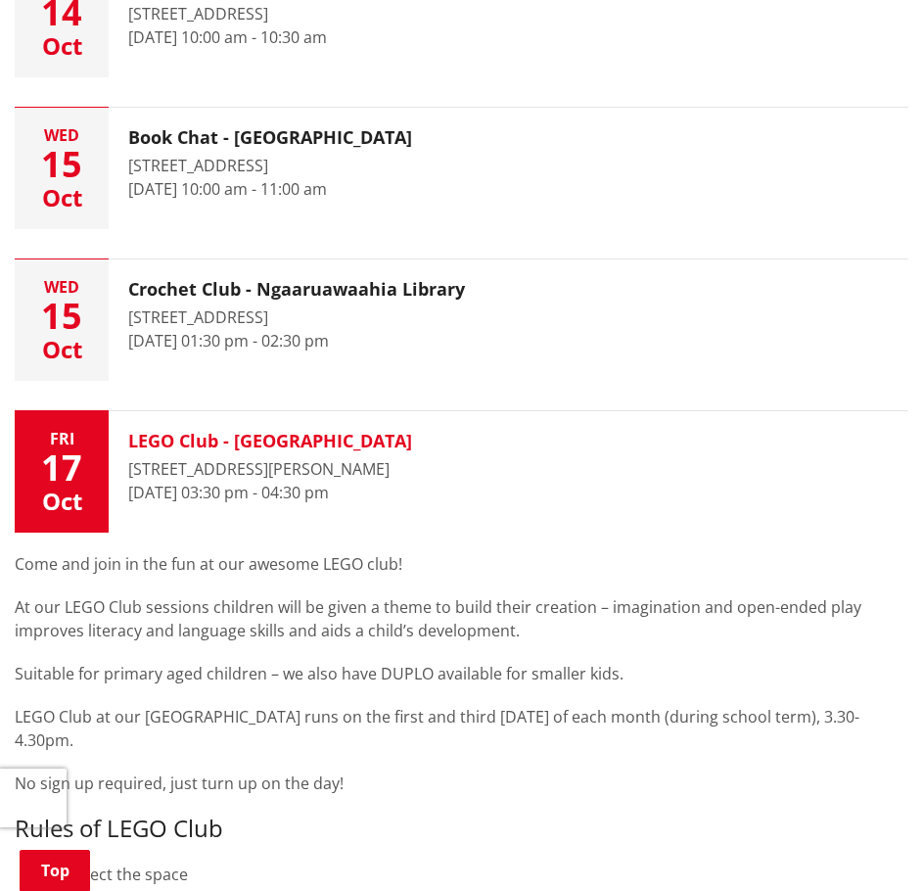
drag, startPoint x: 324, startPoint y: 466, endPoint x: 451, endPoint y: 478, distance: 127.8
click at [451, 478] on button "Fri 17 Oct LEGO Club - Meremere Library 17 Heather Green Avenue, Meremere 17 Oc…" at bounding box center [462, 471] width 894 height 121
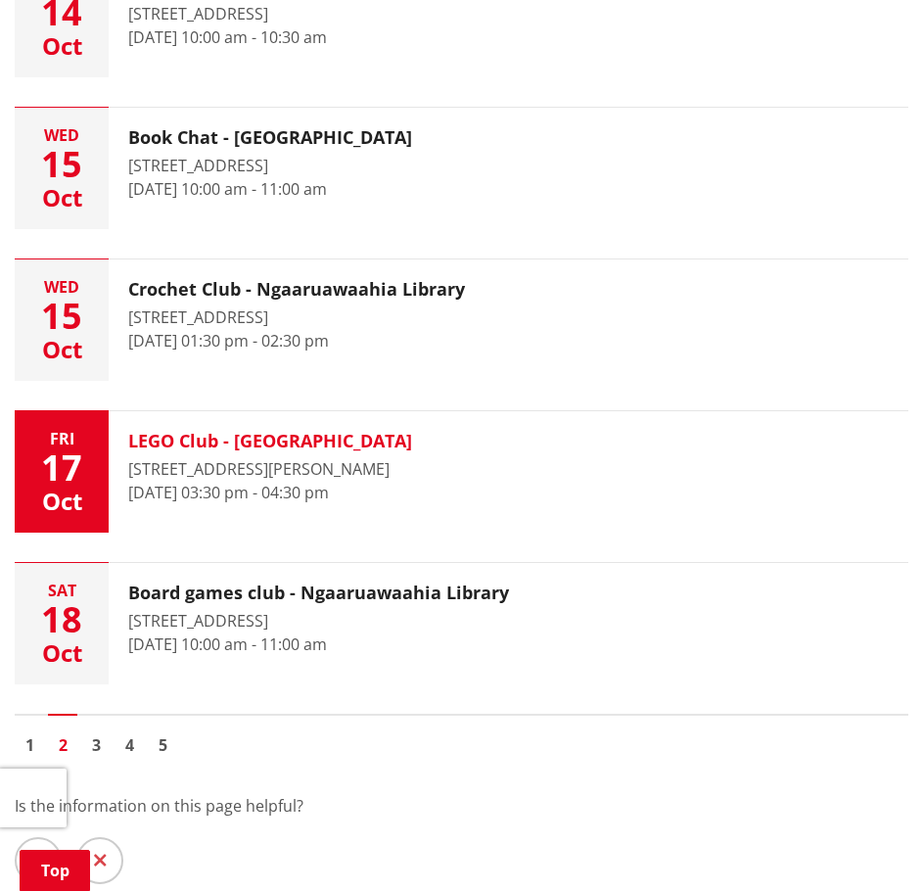
click at [236, 477] on div "[STREET_ADDRESS][PERSON_NAME]" at bounding box center [270, 469] width 284 height 24
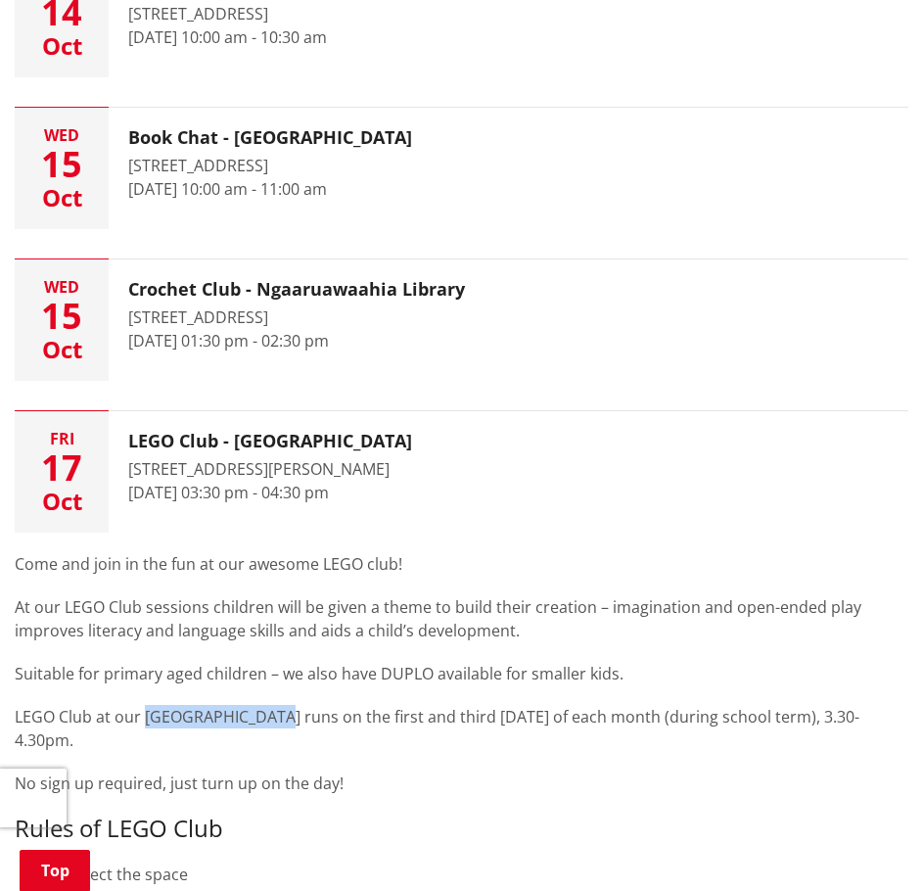
drag, startPoint x: 148, startPoint y: 716, endPoint x: 272, endPoint y: 718, distance: 124.4
click at [272, 718] on p "LEGO Club at our [GEOGRAPHIC_DATA] runs on the first and third [DATE] of each m…" at bounding box center [462, 728] width 894 height 47
copy p "Meremere Library"
click at [372, 545] on div "Come and join in the fun at our awesome LEGO club! At our LEGO Club sessions ch…" at bounding box center [462, 755] width 894 height 444
click at [194, 653] on div "Come and join in the fun at our awesome LEGO club! At our LEGO Club sessions ch…" at bounding box center [462, 754] width 894 height 404
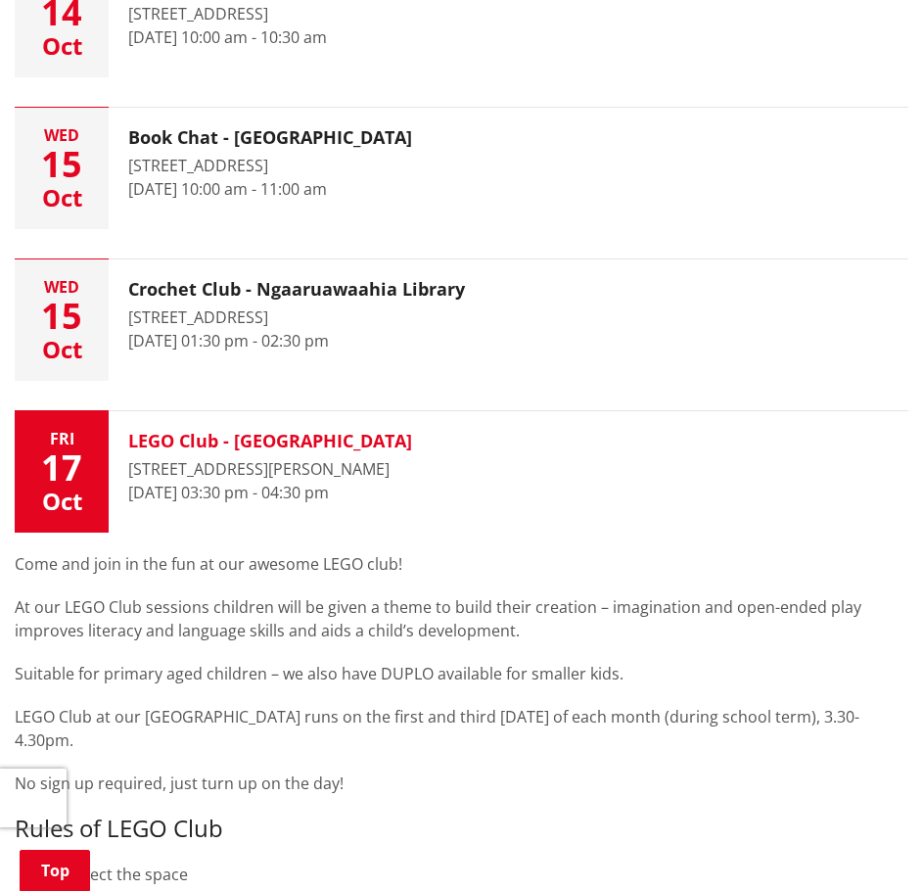
click at [255, 418] on div "LEGO Club - Meremere Library 17 Heather Green Avenue, Meremere 17 October 2025,…" at bounding box center [270, 471] width 323 height 121
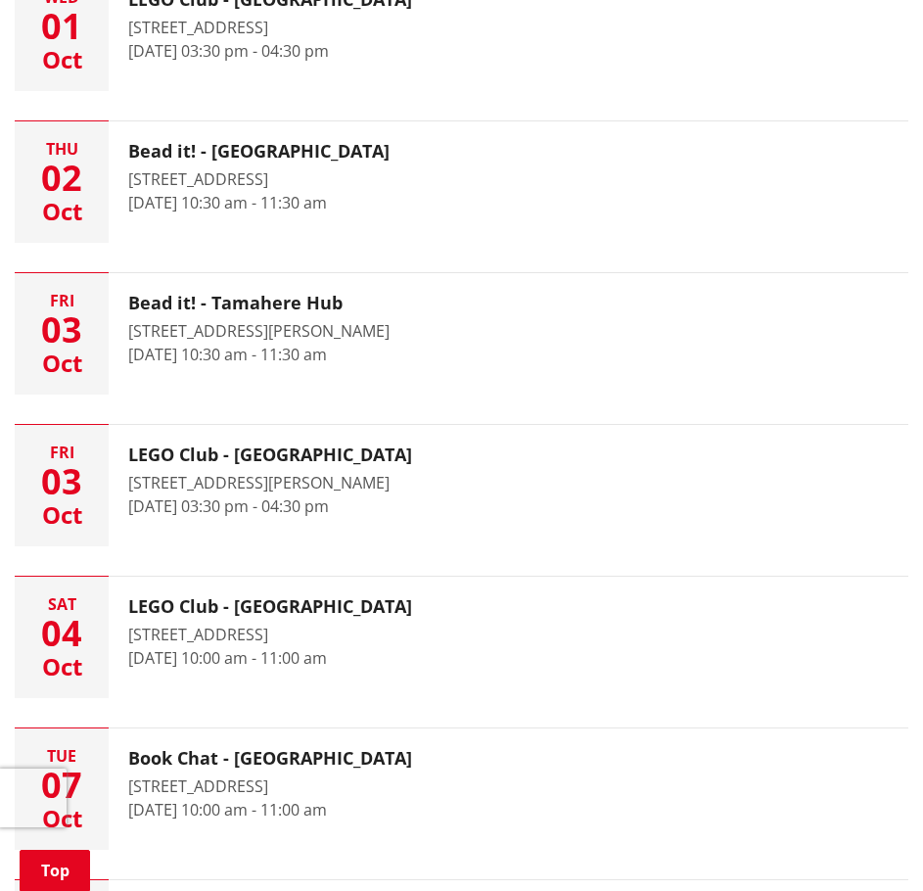
scroll to position [1469, 0]
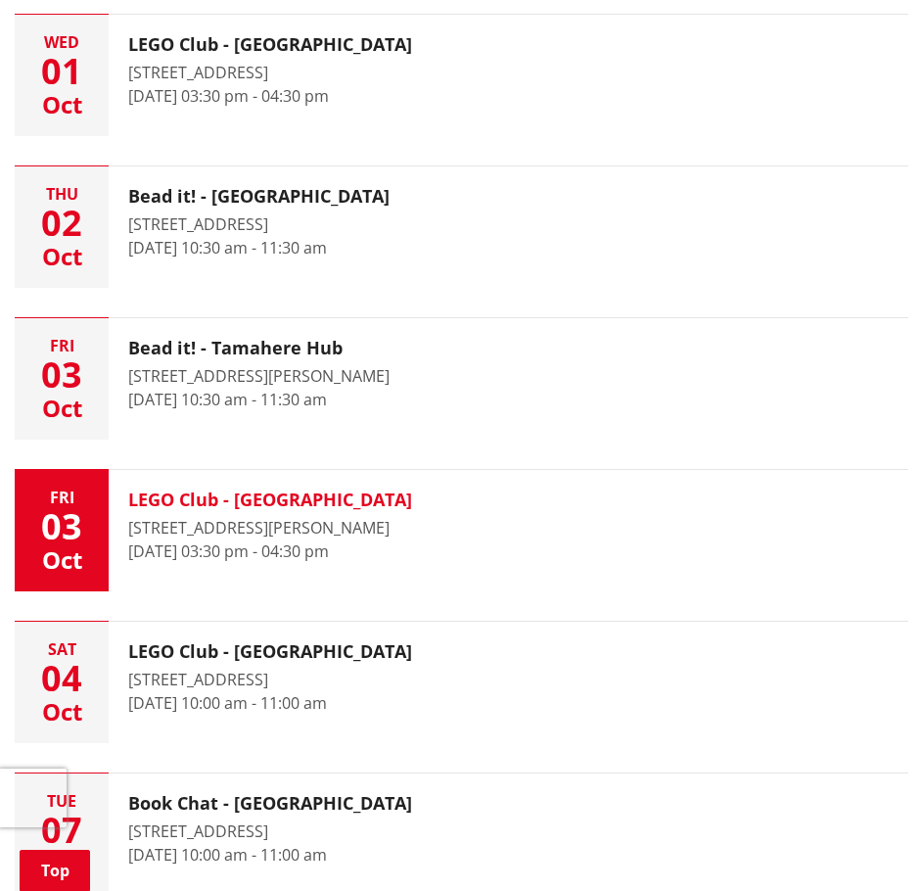
click at [267, 513] on div "LEGO Club - Meremere Library 17 Heather Green Avenue, Meremere 3 October 2025, …" at bounding box center [270, 530] width 323 height 121
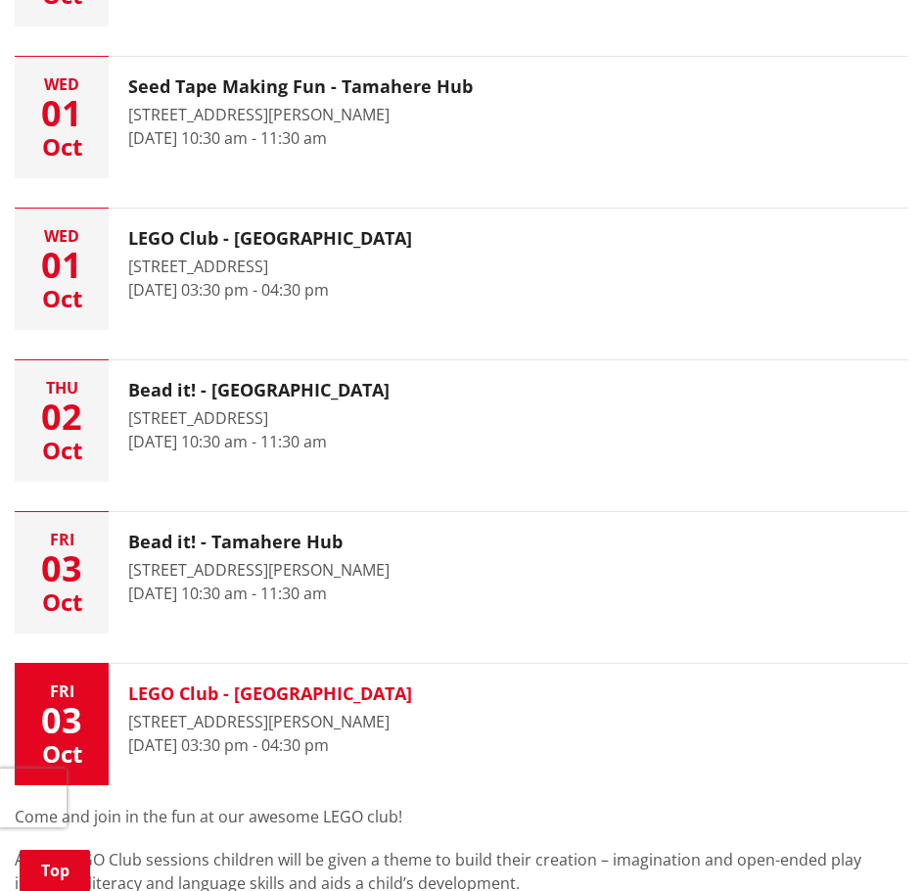
scroll to position [1273, 0]
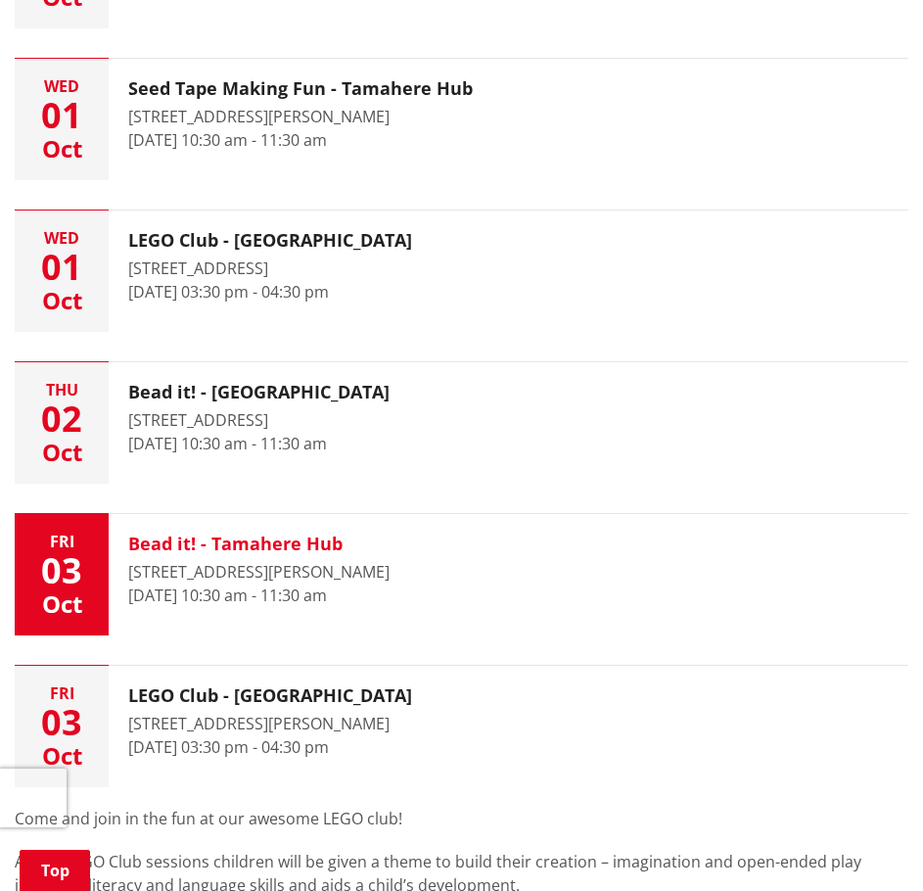
click at [479, 556] on button "Fri 03 Oct Bead it! - Tamahere Hub Block C, Level 1, 65 Devine Road, Tamahere 3…" at bounding box center [462, 574] width 894 height 121
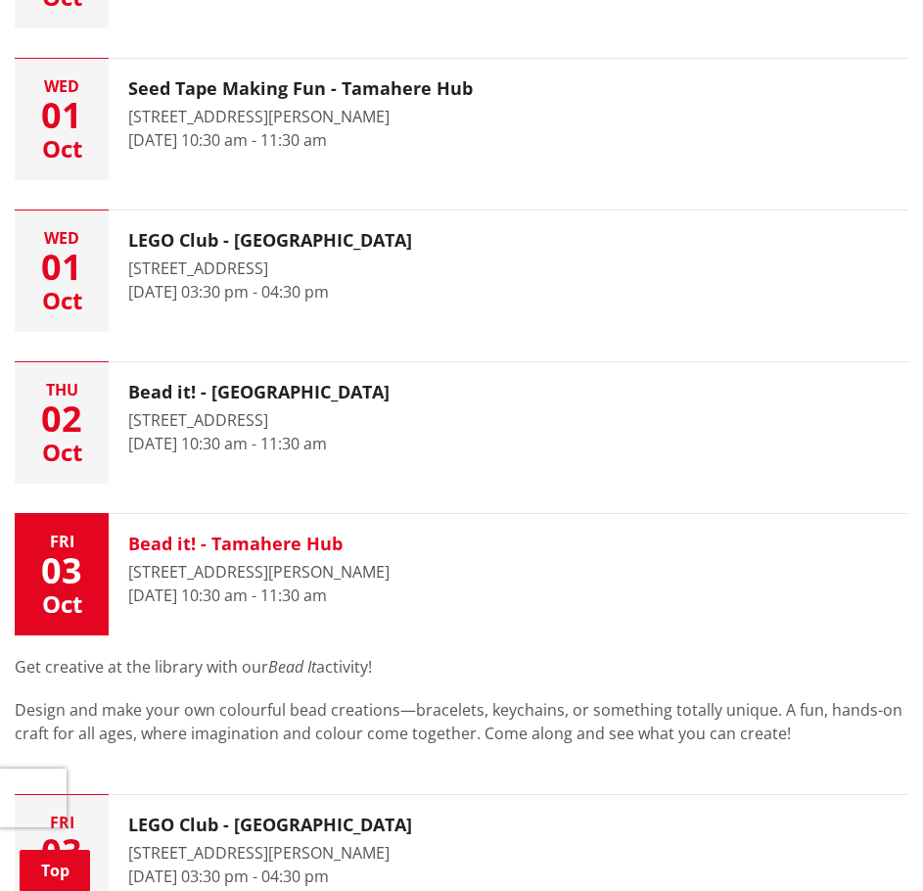
click at [300, 527] on div "Bead it! - Tamahere Hub Block C, Level 1, 65 Devine Road, Tamahere 3 October 20…" at bounding box center [259, 574] width 301 height 121
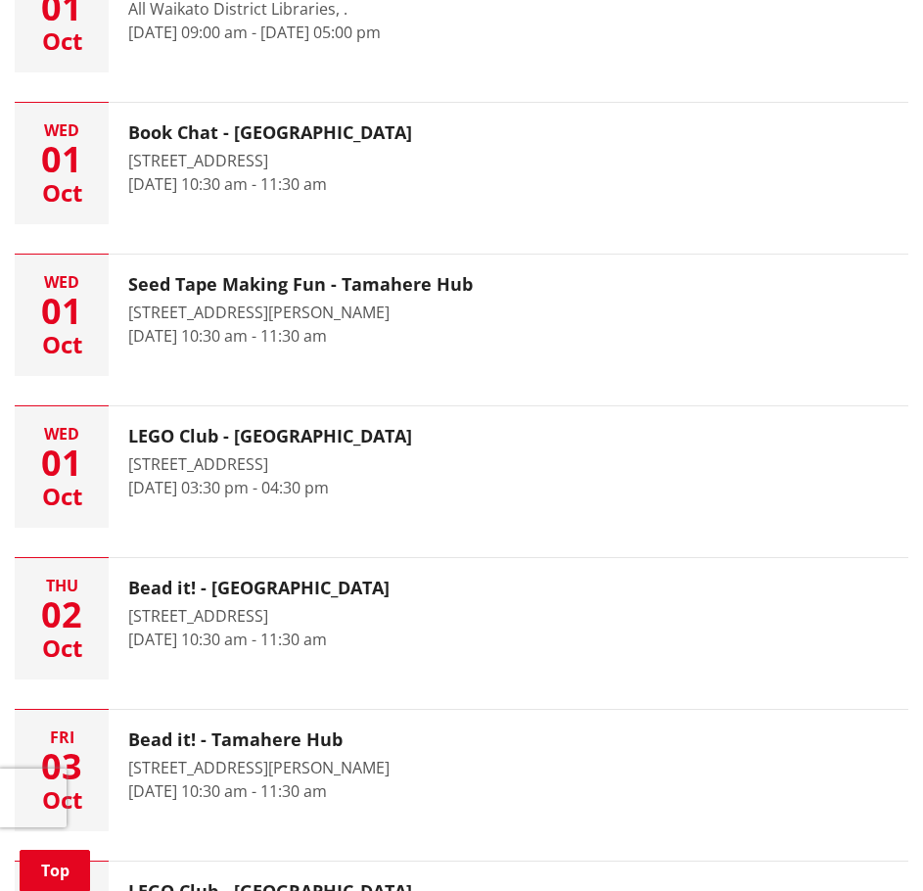
scroll to position [979, 0]
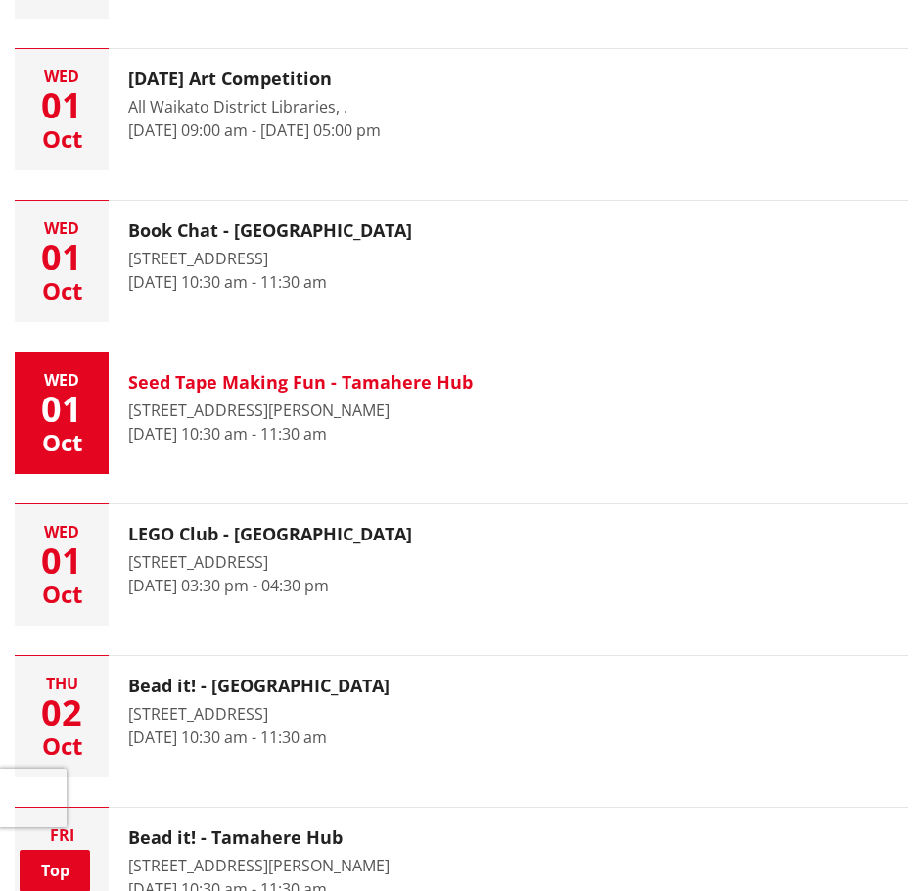
click at [379, 392] on h3 "Seed Tape Making Fun - Tamahere Hub" at bounding box center [300, 383] width 345 height 22
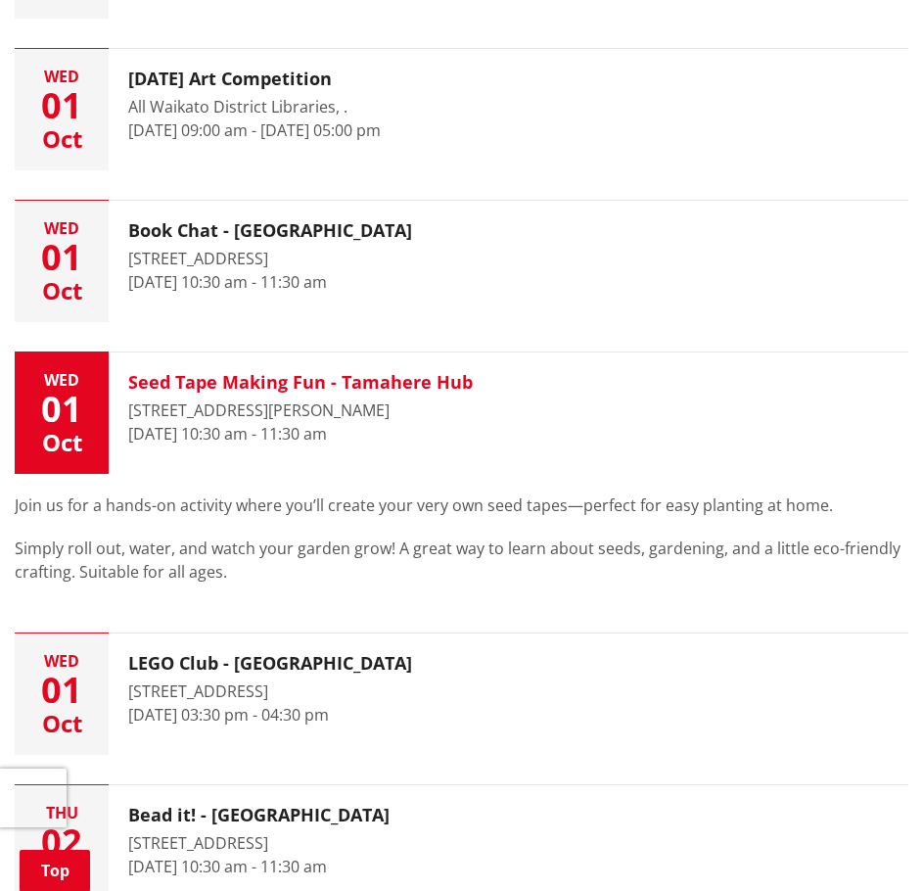
click at [495, 378] on button "Wed 01 Oct Seed Tape Making Fun - Tamahere Hub Block C, Level 1, 65 Devine Road…" at bounding box center [462, 413] width 894 height 121
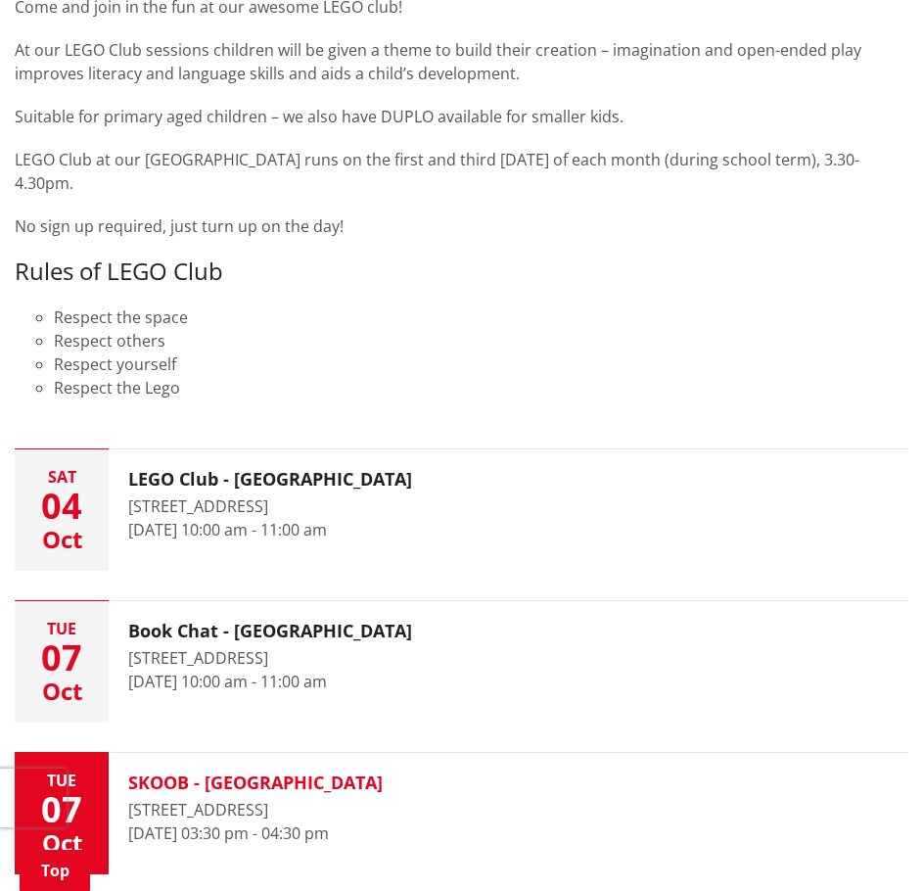
scroll to position [2056, 0]
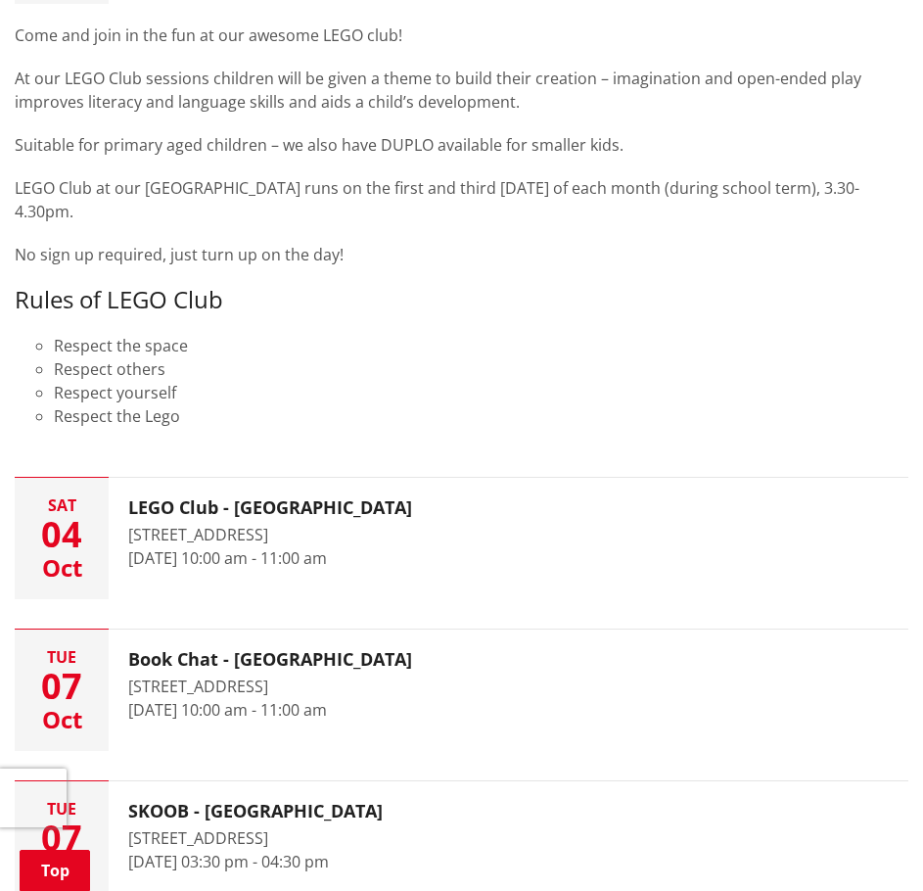
click at [497, 404] on li "Respect the Lego" at bounding box center [481, 416] width 855 height 24
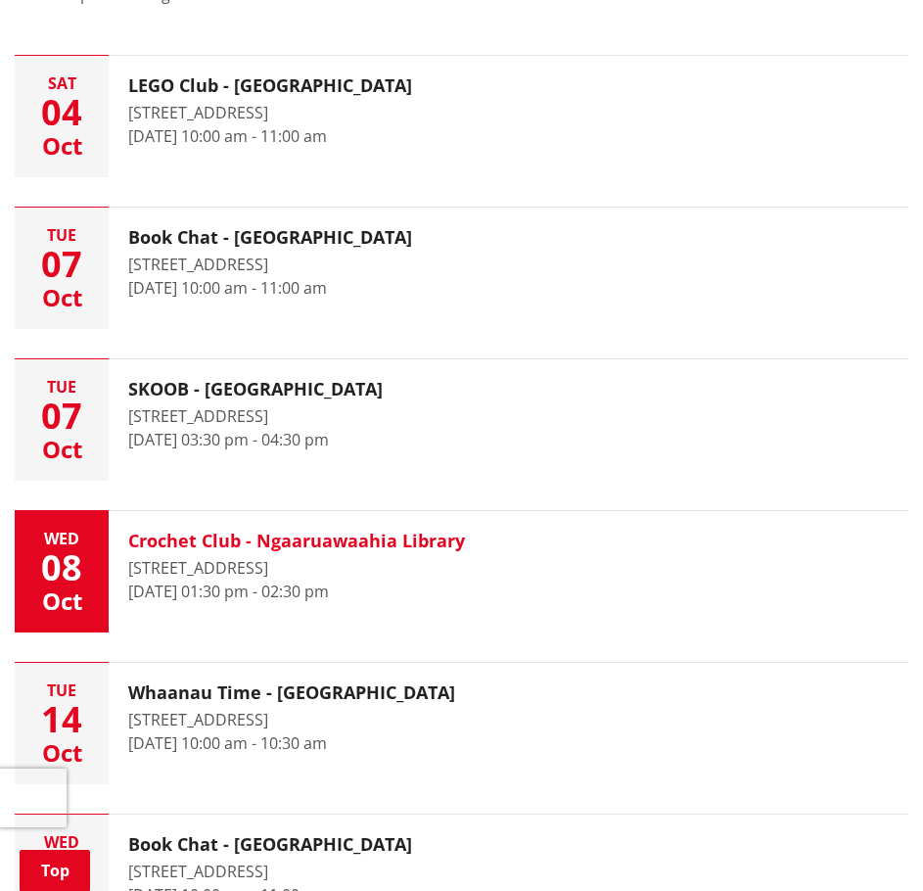
scroll to position [2350, 0]
